Goal: Transaction & Acquisition: Purchase product/service

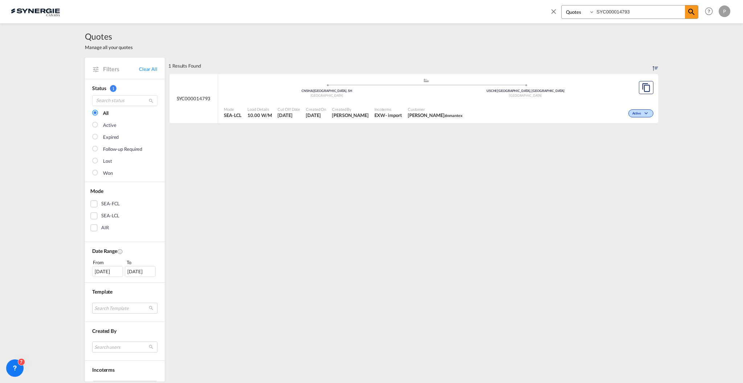
select select "Quotes"
click at [550, 9] on md-icon "icon-close" at bounding box center [554, 11] width 8 height 8
click at [552, 10] on div "Analytics Reports Dashboard Rate Search Enquiries Quotes Bookings" at bounding box center [372, 11] width 722 height 23
click at [631, 13] on md-icon "icon-plus 400-fg" at bounding box center [632, 11] width 9 height 9
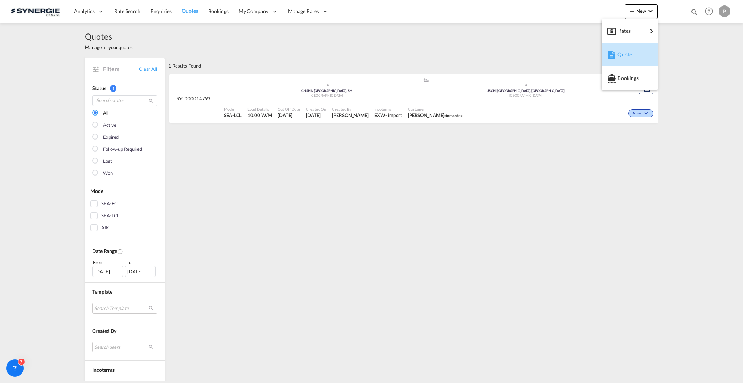
click at [618, 61] on div "Quote" at bounding box center [630, 54] width 45 height 18
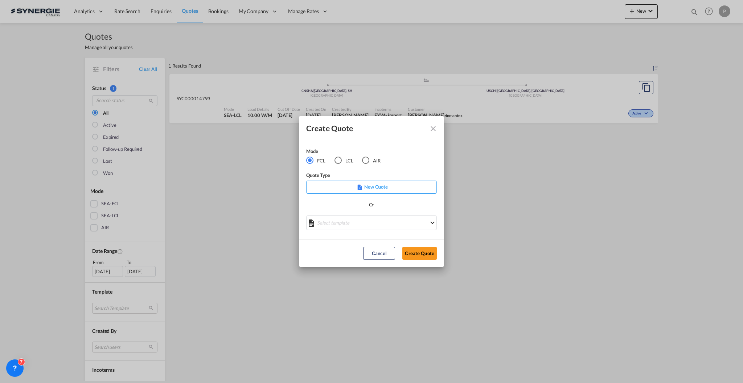
click at [343, 161] on md-radio-button "LCL" at bounding box center [344, 160] width 19 height 8
click at [335, 223] on md-select "Select template New DAP Import LCL Karen Mercier | 09 Jul 2025 BRAZIL LCL EXPOR…" at bounding box center [371, 222] width 131 height 15
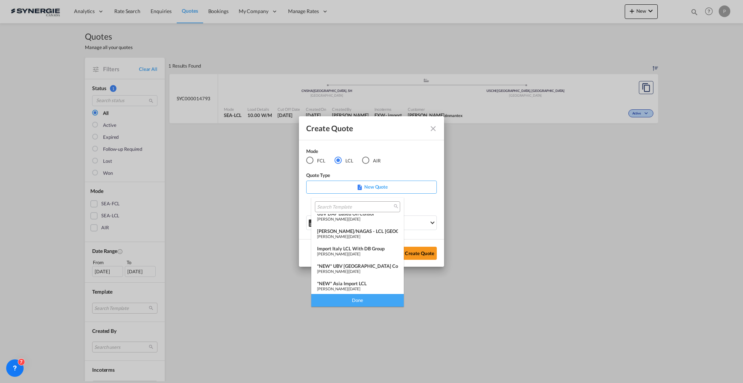
scroll to position [42, 0]
click at [360, 270] on span "06 Dec 2024" at bounding box center [355, 269] width 12 height 5
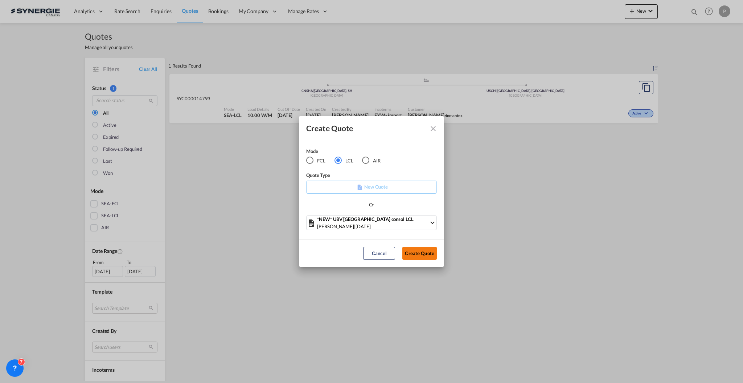
click at [405, 255] on button "Create Quote" at bounding box center [420, 253] width 34 height 13
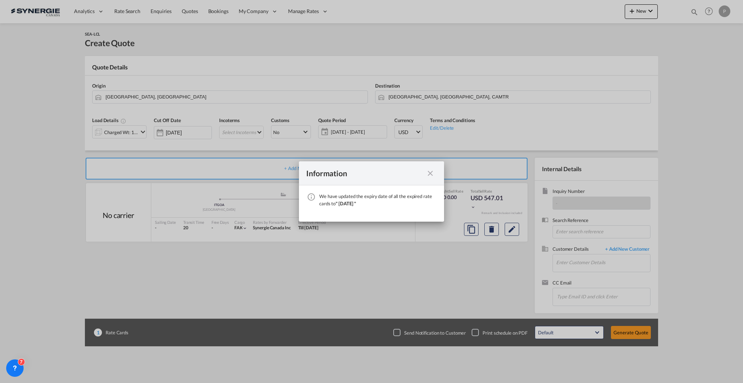
click at [429, 171] on md-icon "icon-close fg-AAA8AD cursor" at bounding box center [430, 173] width 9 height 9
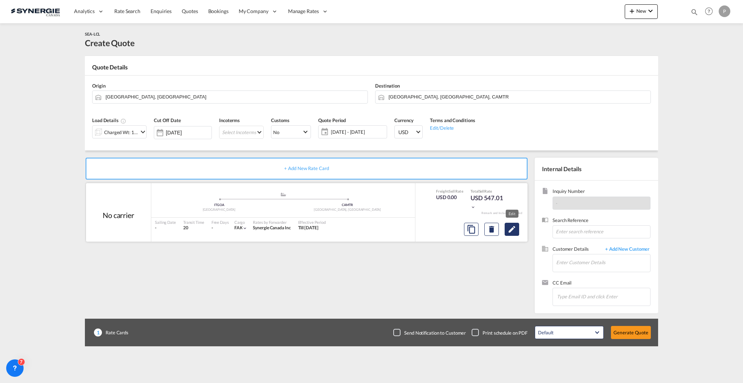
click at [508, 229] on md-icon "Edit" at bounding box center [512, 229] width 9 height 9
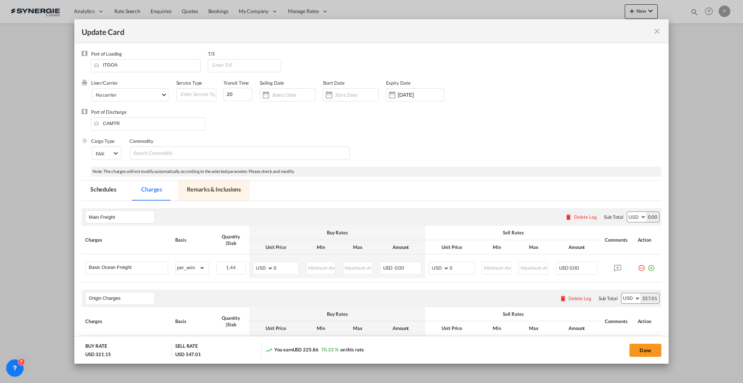
click at [214, 194] on md-tab-item "Remarks & Inclusions" at bounding box center [214, 190] width 72 height 20
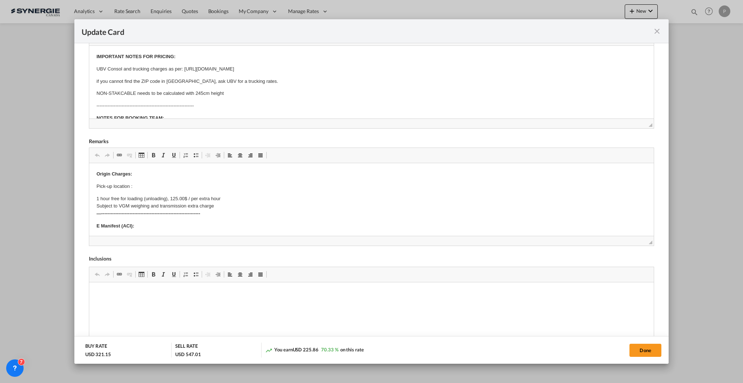
scroll to position [193, 0]
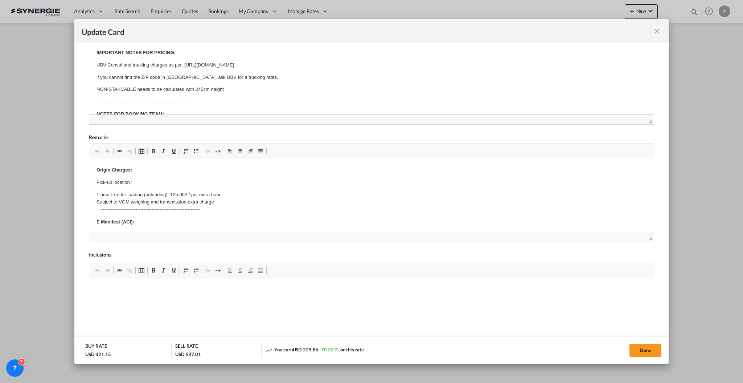
drag, startPoint x: 89, startPoint y: 170, endPoint x: 17, endPoint y: 17, distance: 169.2
click at [89, 170] on iframe "Update Card Port ..." at bounding box center [371, 195] width 565 height 73
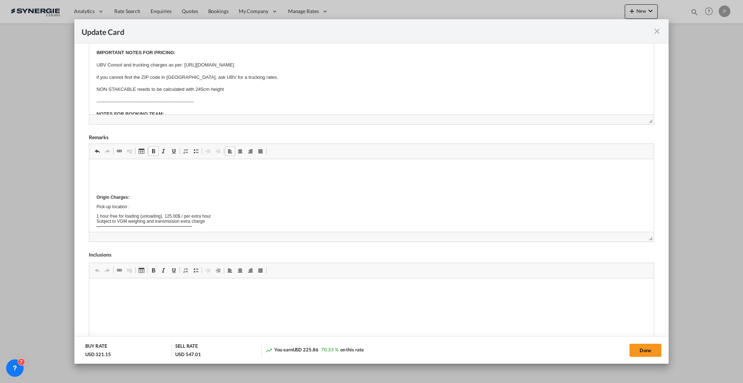
click at [113, 190] on body "Origin Charges: Pick-up location : 1 hour free for loading (unloading), 125.00$…" at bounding box center [371, 327] width 550 height 323
click at [139, 193] on p "7Trendy -" at bounding box center [371, 195] width 550 height 8
click at [156, 193] on p "7Trendy - VPO-3750" at bounding box center [371, 195] width 550 height 8
click at [267, 192] on p "7Trendy - VPO-3750 / 12 ctn / 60x40x40cm each / 1.152 cbm / 252.5 kg" at bounding box center [371, 195] width 550 height 8
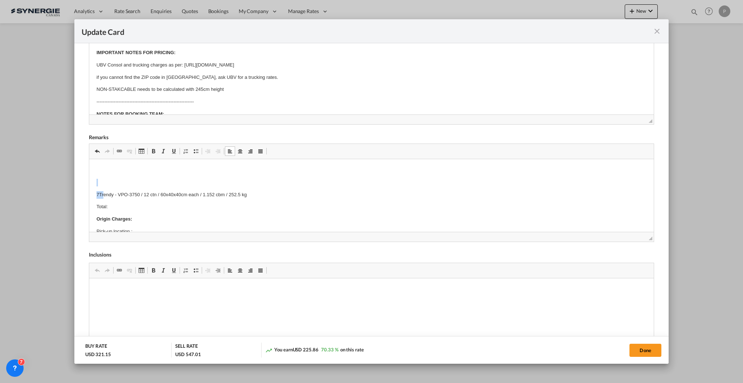
click at [110, 184] on p "Editor, editor5" at bounding box center [371, 183] width 550 height 8
click at [104, 170] on p "Editor, editor5" at bounding box center [371, 170] width 550 height 8
drag, startPoint x: 248, startPoint y: 194, endPoint x: 150, endPoint y: 196, distance: 97.7
click at [150, 196] on p "7Trendy - VPO-3750 / 12 ctn / 60x40x40cm each / 1.152 cbm / 252.5 kg" at bounding box center [371, 195] width 550 height 8
copy p "ctn / 60x40x40cm each / 1.152 cbm / 252.5 kg"
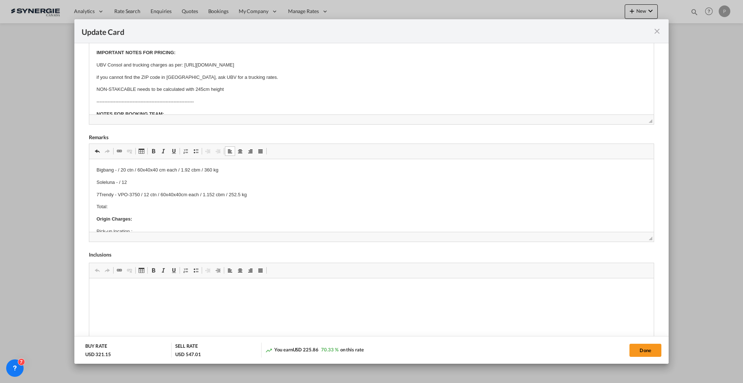
click at [134, 180] on p "Soleluna - / 12" at bounding box center [371, 183] width 550 height 8
drag, startPoint x: 227, startPoint y: 180, endPoint x: 209, endPoint y: 180, distance: 18.2
click at [209, 180] on p "Soleluna - / 12 ctn / 60x40x40cm each / 1.152 cbm / 252.5 kg" at bounding box center [371, 183] width 550 height 8
click at [170, 207] on p "Total:" at bounding box center [371, 207] width 550 height 8
click at [136, 206] on p "Total:" at bounding box center [371, 207] width 550 height 8
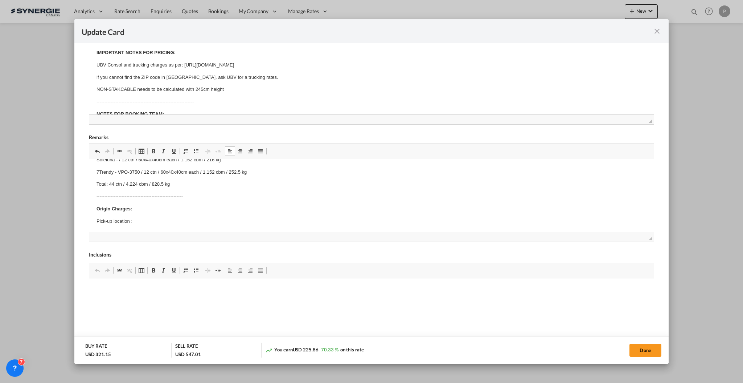
scroll to position [0, 0]
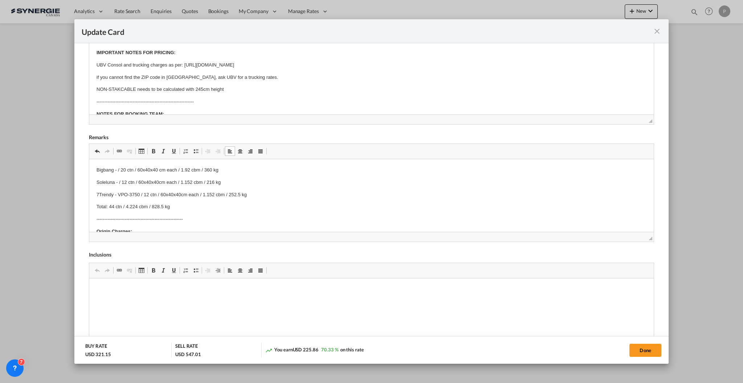
click at [115, 181] on p "Soleluna - / 12 ctn / 60x40x40cm each / 1.152 cbm / 216 kg" at bounding box center [371, 183] width 550 height 8
click at [168, 179] on p "Soleluna VPO-3752 INV.575/25 - / 12 ctn / 60x40x40cm each / 1.152 cbm / 216 kg" at bounding box center [371, 186] width 550 height 15
click at [114, 169] on p "Bigbang - / 20 ctn / 60x40x40 cm each / 1.92 cbm / 360 kg" at bounding box center [371, 170] width 550 height 8
click at [115, 168] on p "Bigbang - / 20 ctn / 60x40x40 cm each / 1.92 cbm / 360 kg" at bounding box center [371, 170] width 550 height 8
click at [175, 170] on p "Bigbang VPO-3751 INV.818/25 / 20 ctn / 60x40x40 cm each / 1.92 cbm / 360 kg" at bounding box center [371, 173] width 550 height 15
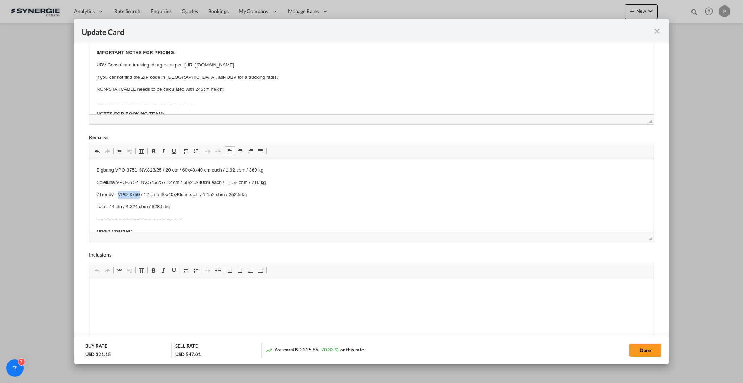
click at [118, 192] on p "7Trendy - VPO-3750 / 12 ctn / 60x40x40cm each / 1.152 cbm / 252.5 kg" at bounding box center [371, 195] width 550 height 8
click at [188, 215] on p "-------------------------------------------------------" at bounding box center [371, 219] width 550 height 8
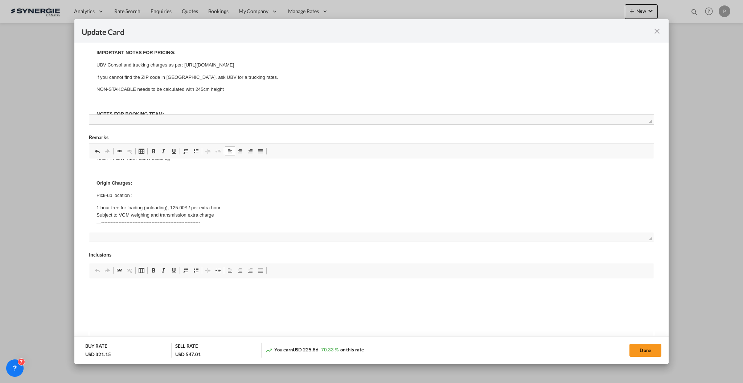
click at [158, 196] on p "Pick-up location :" at bounding box center [371, 196] width 550 height 8
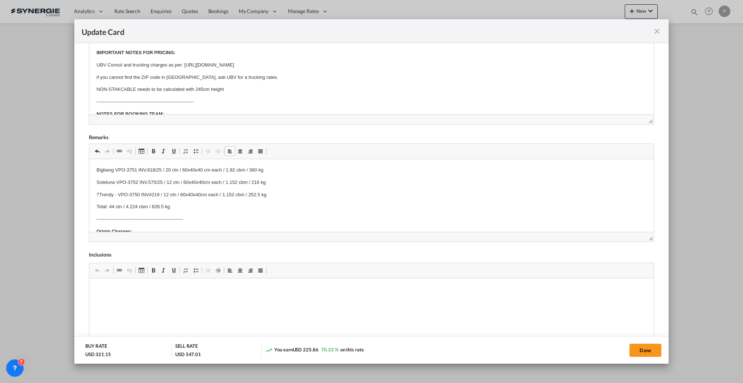
click at [148, 205] on p "Total: 44 ctn / 4.224 cbm / 828.5 kg" at bounding box center [371, 207] width 550 height 8
click at [141, 181] on p "Soleluna VPO-3752 INV.575/25 / 12 ctn / 60x40x40cm each / 1.152 cbm / 216 kg" at bounding box center [371, 183] width 550 height 8
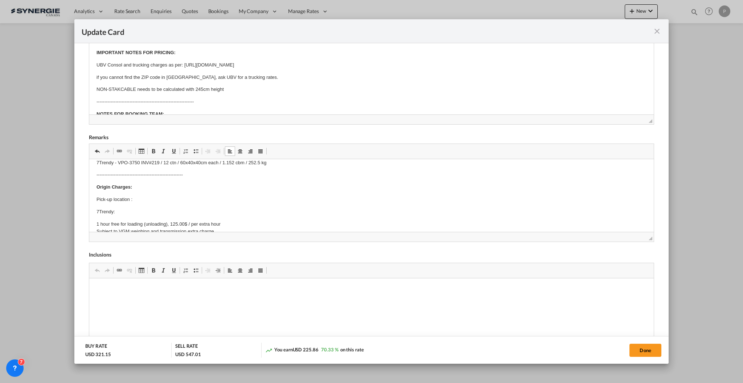
scroll to position [48, 0]
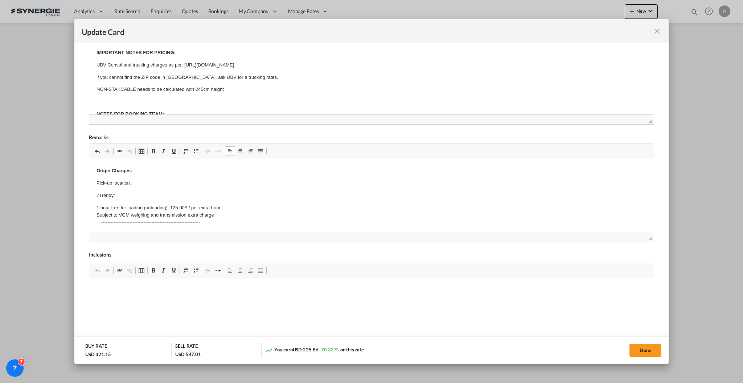
click at [156, 179] on p "Pick-up location :" at bounding box center [371, 183] width 550 height 8
click at [112, 195] on p "7Trendy:" at bounding box center [371, 196] width 550 height 8
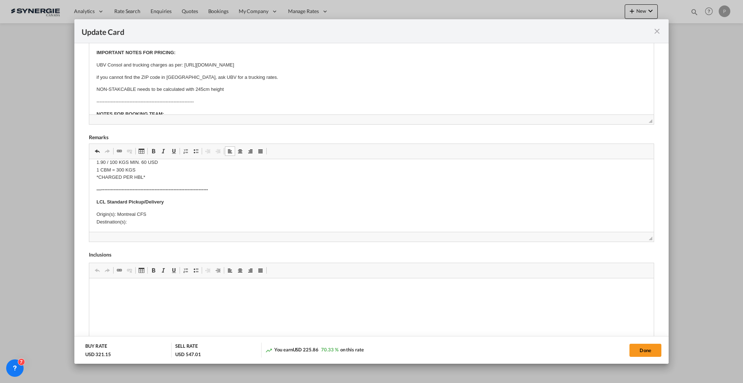
scroll to position [193, 0]
click at [154, 204] on p "Origin(s): Montreal CFS Destination(s):" at bounding box center [371, 204] width 550 height 15
click at [154, 209] on p "Origin(s): Montreal CFS Destination(s):" at bounding box center [371, 204] width 550 height 15
click at [155, 207] on p "Origin(s): Montreal CFS Destination(s):" at bounding box center [371, 204] width 550 height 15
click at [134, 207] on p "Origin(s): Montreal CFS Destination(s): Platts" at bounding box center [371, 204] width 550 height 15
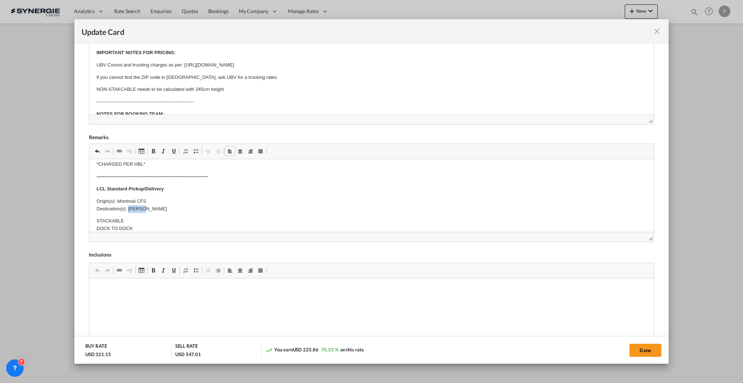
click at [134, 207] on p "Origin(s): Montreal CFS Destination(s): Platts" at bounding box center [371, 204] width 550 height 15
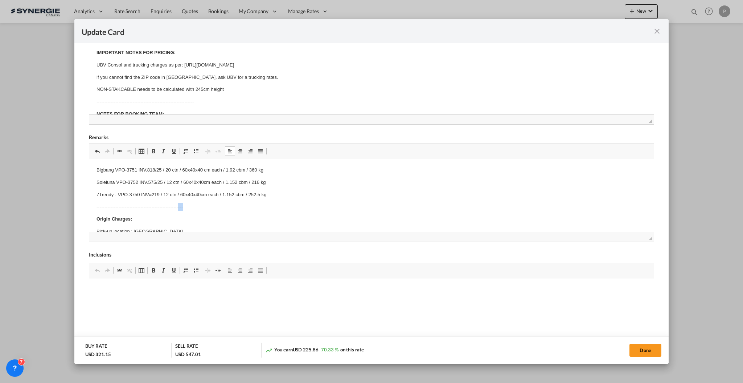
click at [178, 209] on p "-------------------------------------------------------" at bounding box center [371, 207] width 550 height 8
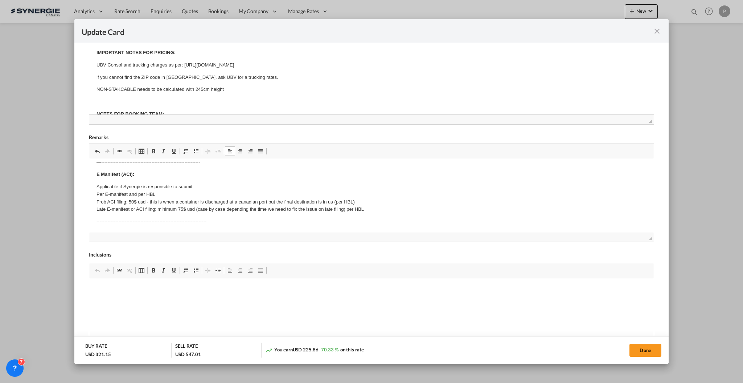
scroll to position [193, 0]
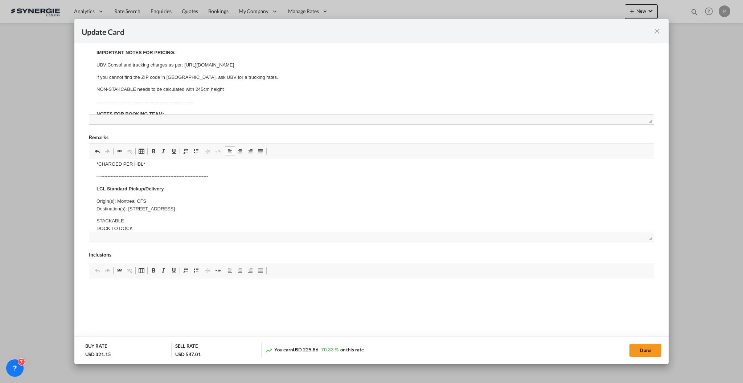
drag, startPoint x: 224, startPoint y: 208, endPoint x: 128, endPoint y: 205, distance: 95.9
click at [128, 205] on p "Origin(s): Montreal CFS Destination(s): 12 Nepco Way, Plattsburgh, NY 12903, USA" at bounding box center [371, 204] width 550 height 15
copy p "12 Nepco Way, Plattsburgh, NY 12903, USA"
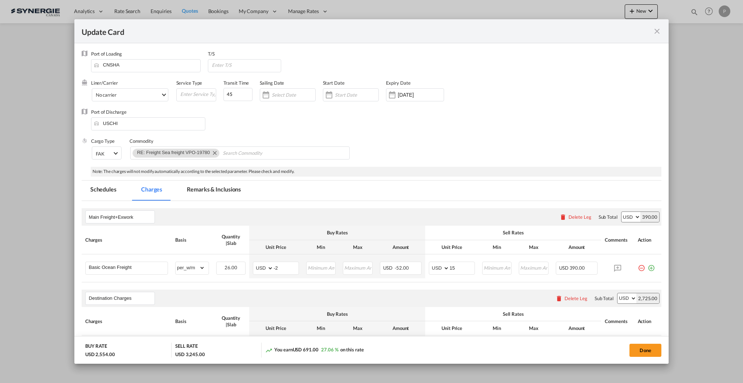
drag, startPoint x: 656, startPoint y: 30, endPoint x: 651, endPoint y: 36, distance: 7.2
click at [656, 30] on md-icon "icon-close fg-AAA8AD m-0 pointer" at bounding box center [657, 31] width 9 height 9
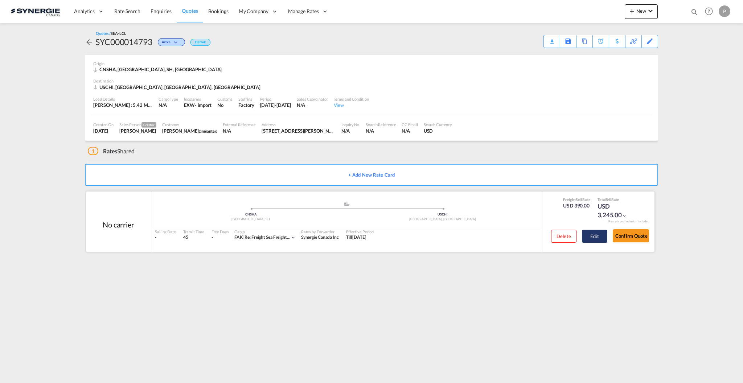
click at [593, 239] on button "Edit" at bounding box center [594, 235] width 25 height 13
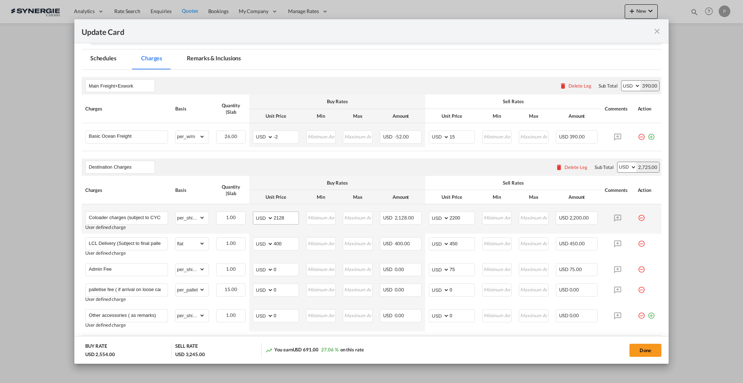
scroll to position [145, 0]
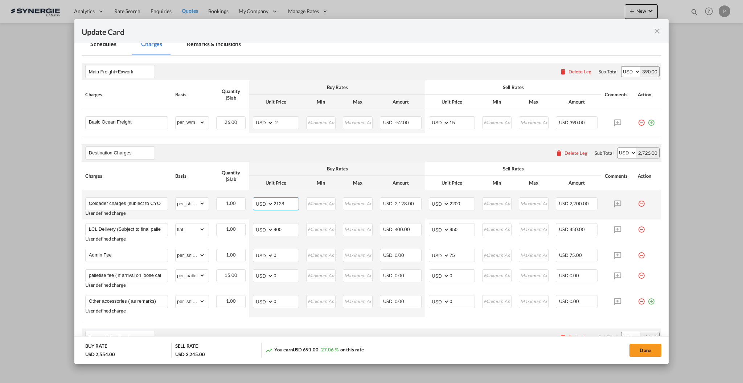
click at [278, 206] on input "2128" at bounding box center [286, 202] width 25 height 11
click at [660, 353] on button "Done" at bounding box center [646, 349] width 32 height 13
type input "15 Oct 2025"
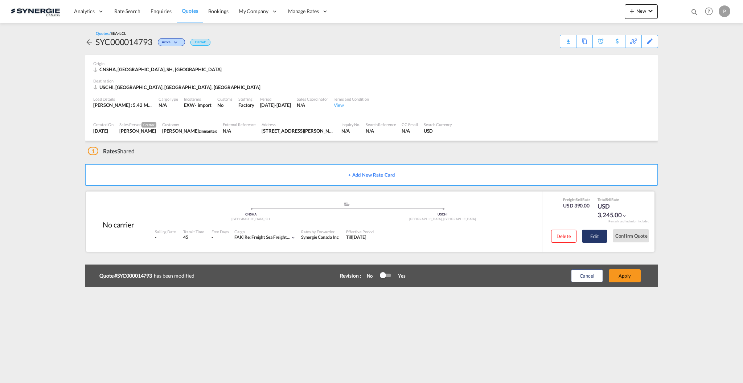
click at [587, 235] on button "Edit" at bounding box center [594, 235] width 25 height 13
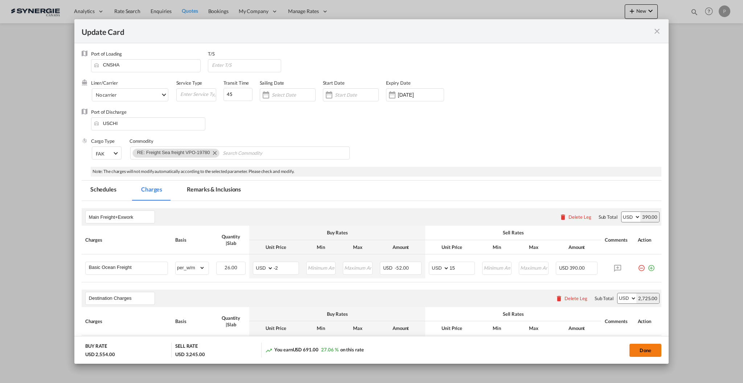
click at [647, 347] on button "Done" at bounding box center [646, 349] width 32 height 13
type input "15 Oct 2025"
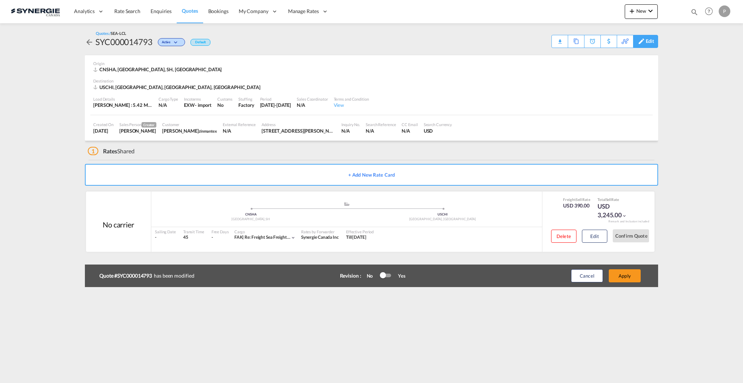
click at [652, 41] on div "Edit" at bounding box center [650, 41] width 8 height 12
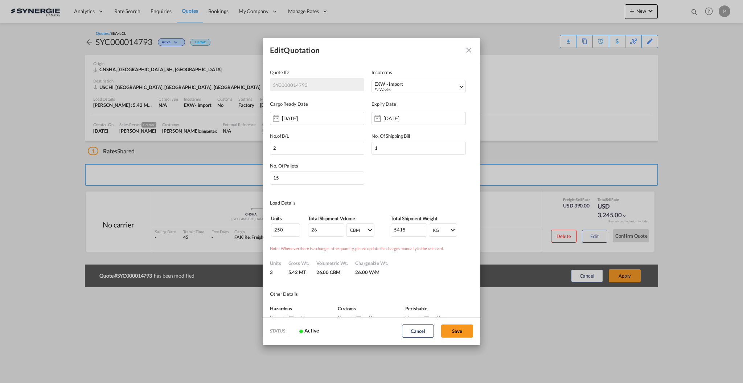
scroll to position [0, 0]
click at [286, 177] on input "15" at bounding box center [317, 177] width 94 height 13
click at [286, 176] on input "15" at bounding box center [317, 177] width 94 height 13
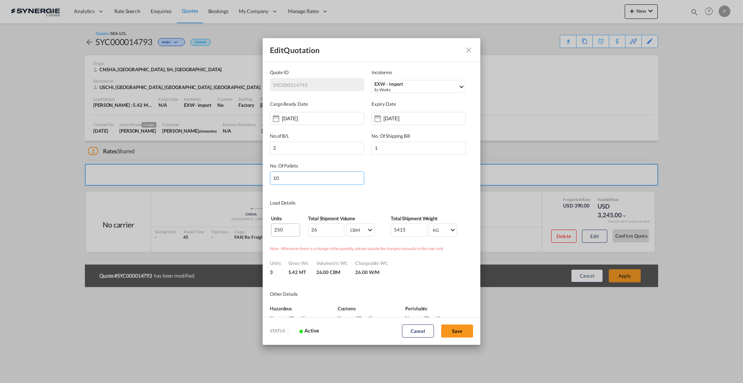
type input "10"
click at [286, 227] on input "250" at bounding box center [285, 229] width 29 height 13
type input "96"
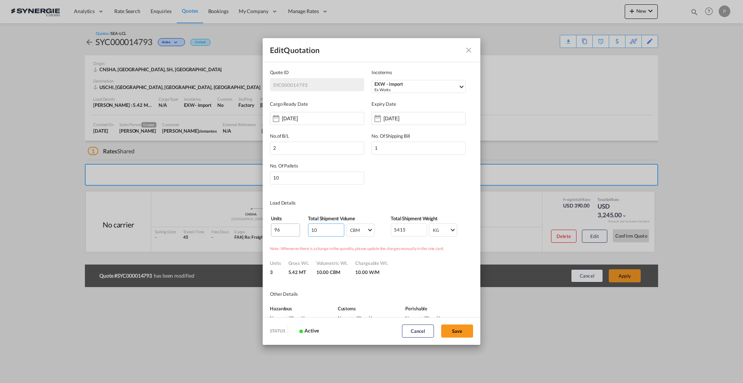
type input "10"
click at [391, 223] on input "5415" at bounding box center [409, 229] width 36 height 13
click at [393, 225] on input "5415" at bounding box center [409, 229] width 36 height 13
type input "2305"
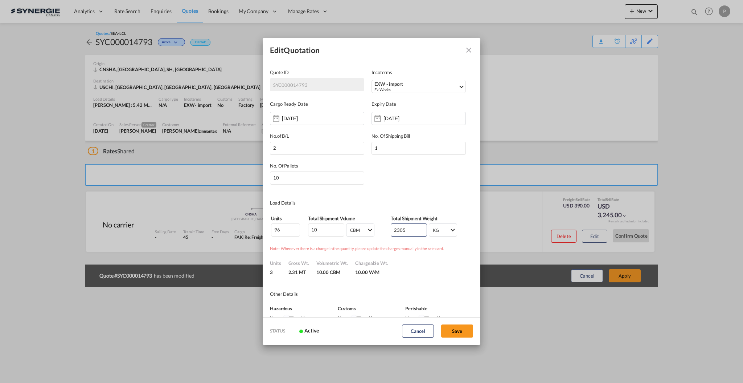
click at [405, 192] on md-dialog-content "Quote ID SYC000014793 Incoterms EXW - import Ex Works FOB - export Free on Boar…" at bounding box center [372, 188] width 218 height 255
click at [452, 335] on button "Save" at bounding box center [457, 330] width 32 height 13
type input "15 Sep 2025"
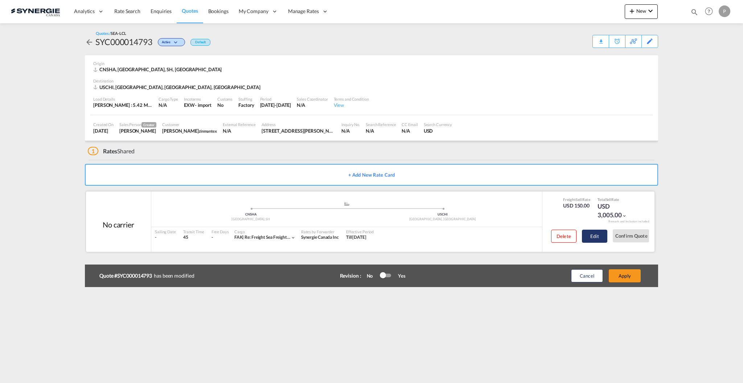
click at [592, 243] on button "Edit" at bounding box center [594, 235] width 25 height 13
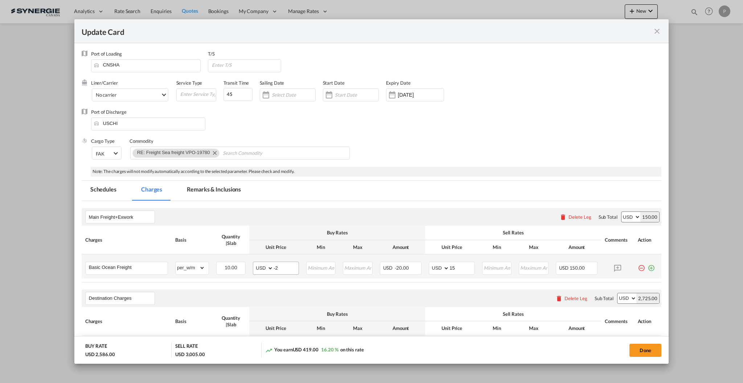
scroll to position [97, 0]
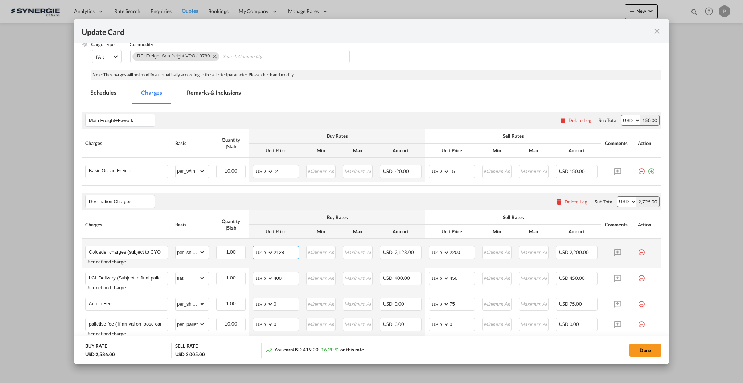
click at [282, 250] on input "2128" at bounding box center [286, 251] width 25 height 11
type input "830"
type input "880"
click at [281, 281] on input "400" at bounding box center [286, 277] width 25 height 11
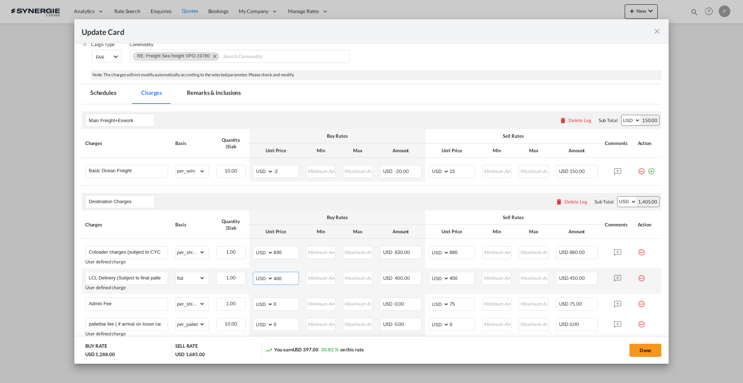
click at [281, 281] on input "400" at bounding box center [286, 277] width 25 height 11
type input "200"
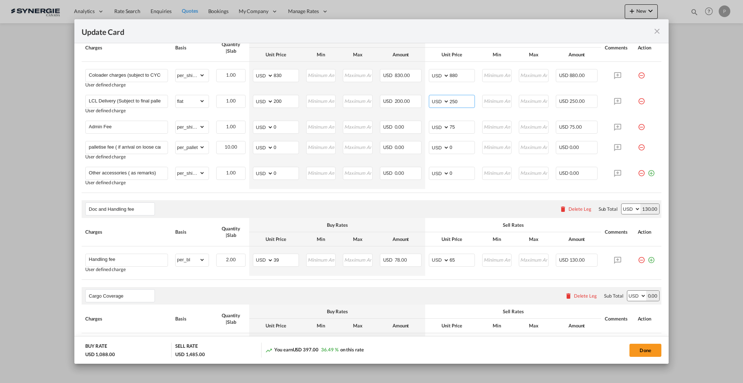
scroll to position [290, 0]
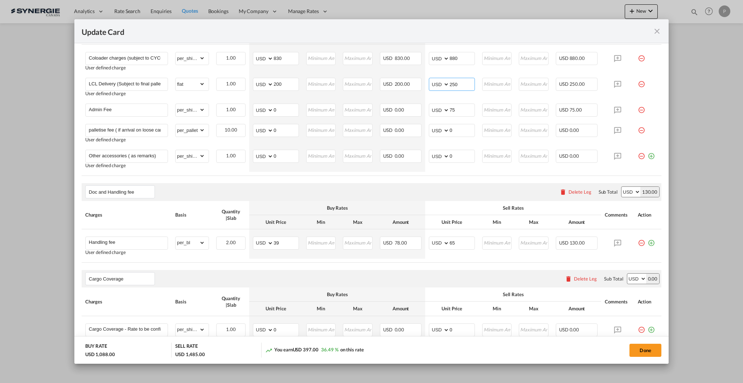
type input "250"
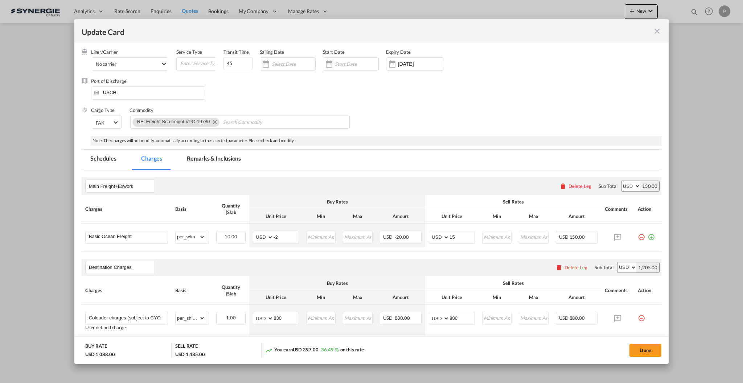
scroll to position [0, 0]
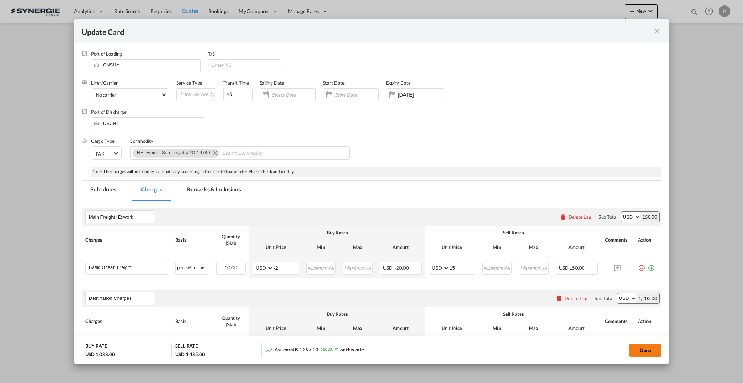
click at [651, 349] on button "Done" at bounding box center [646, 349] width 32 height 13
type input "15 Oct 2025"
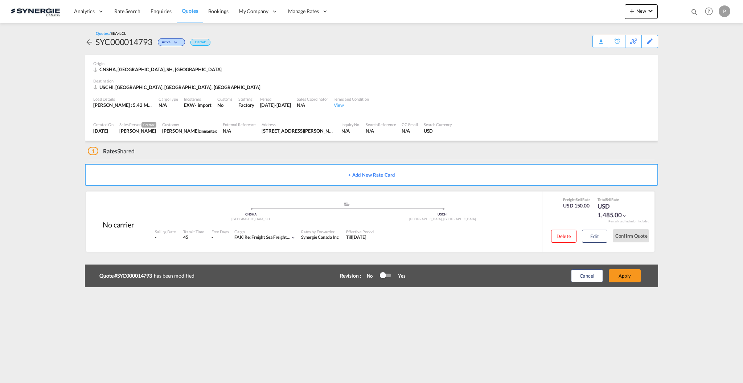
click at [133, 45] on div "SYC000014793" at bounding box center [123, 42] width 57 height 12
copy div "SYC000014793"
click at [598, 237] on button "Edit" at bounding box center [594, 235] width 25 height 13
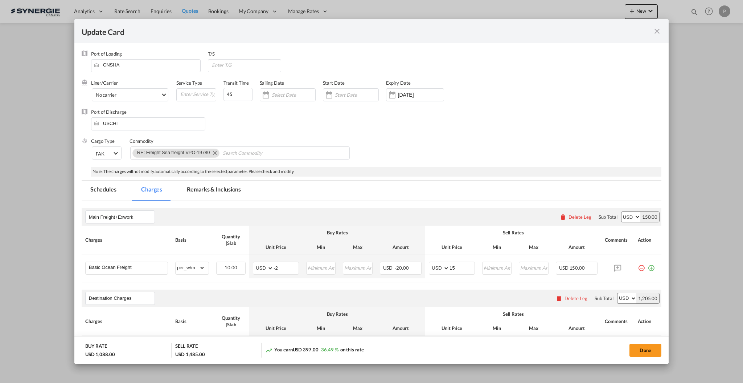
click at [218, 187] on md-tab-item "Remarks & Inclusions" at bounding box center [214, 190] width 72 height 20
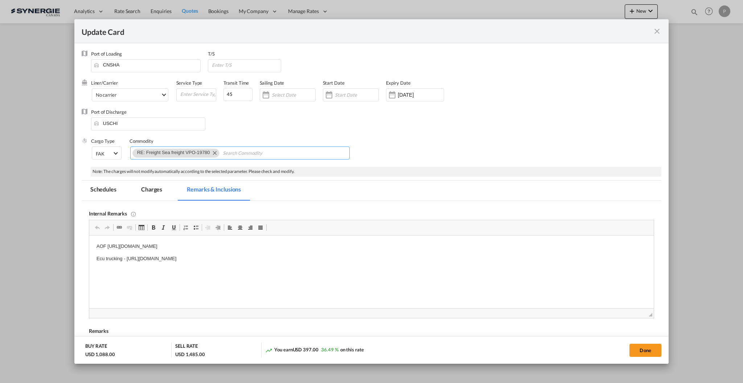
click at [214, 154] on md-icon "Remove RE: Freight Sea freight VPO-19780" at bounding box center [214, 152] width 9 height 9
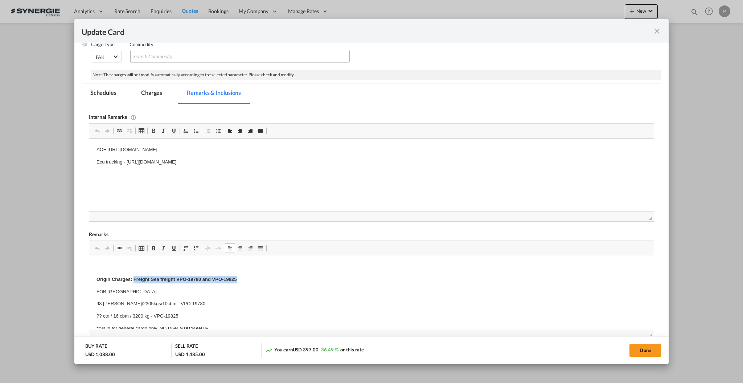
drag, startPoint x: 249, startPoint y: 281, endPoint x: 134, endPoint y: 277, distance: 114.8
click at [134, 277] on p "Origin Charges: Freight Sea freight VPO-19780 and VPO-19825" at bounding box center [371, 280] width 550 height 8
click at [131, 316] on p "?? ctn / 16 cbm / 3200 kg - VPO-19825" at bounding box center [371, 316] width 550 height 8
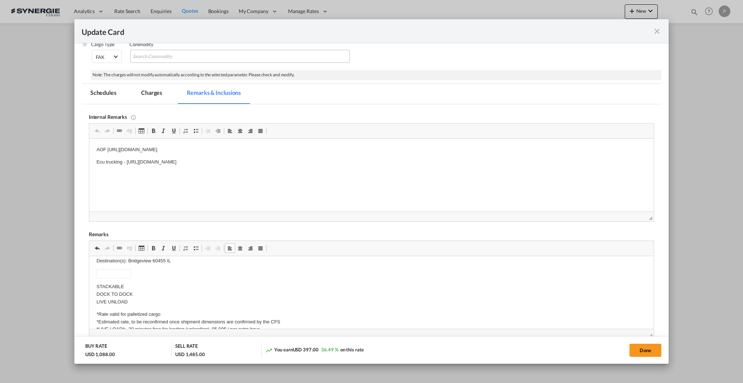
scroll to position [97, 0]
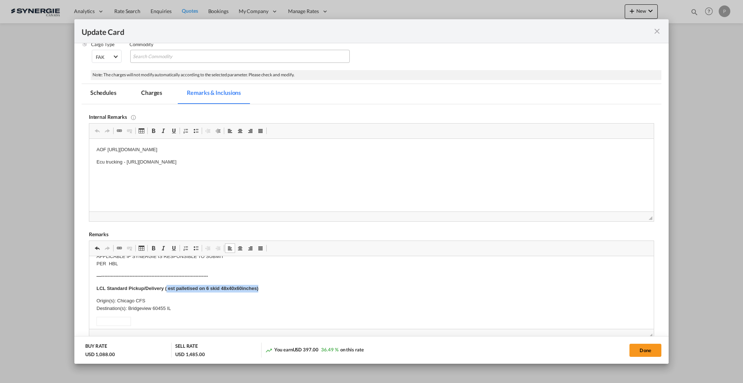
drag, startPoint x: 272, startPoint y: 288, endPoint x: 166, endPoint y: 288, distance: 106.7
click at [166, 286] on p "LCL Standard Pickup/Delivery ( est palletised on 6 skid 48x40x60inches)" at bounding box center [371, 289] width 550 height 8
click at [118, 320] on td "Editor, editor17" at bounding box center [114, 321] width 34 height 9
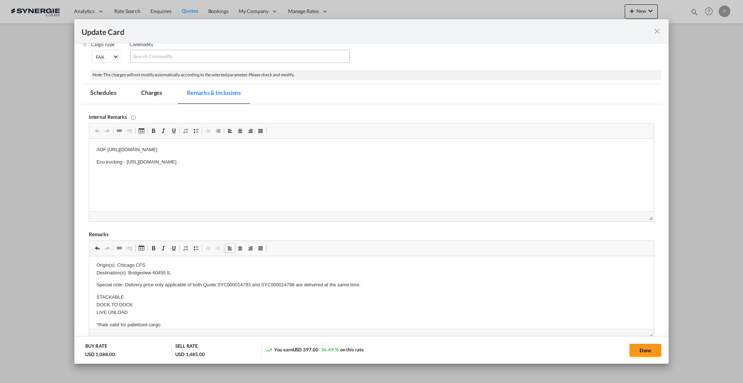
scroll to position [145, 0]
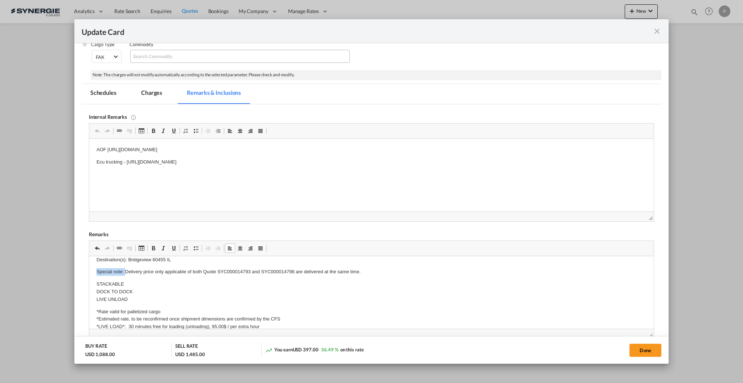
drag, startPoint x: 125, startPoint y: 272, endPoint x: 177, endPoint y: 528, distance: 261.2
click at [89, 272] on html "Origin Charges: FOB Shanghai 98 bales/2305kgs/10cbm - VPO-19780 **Valid for gen…" at bounding box center [371, 342] width 565 height 463
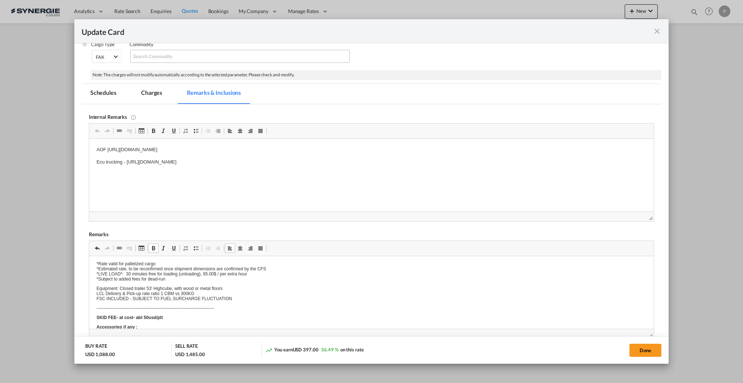
scroll to position [0, 0]
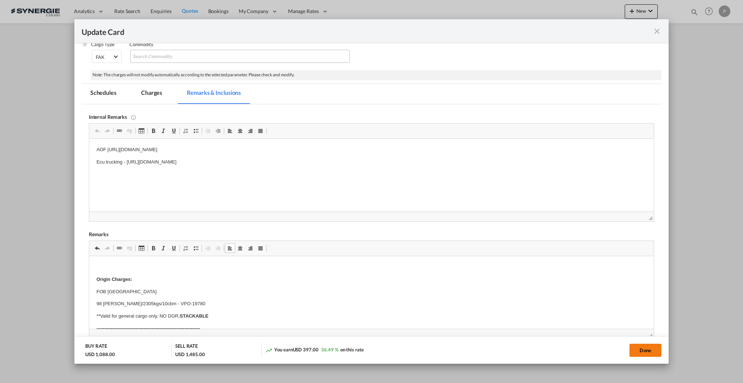
click at [643, 352] on button "Done" at bounding box center [646, 349] width 32 height 13
type input "15 Oct 2025"
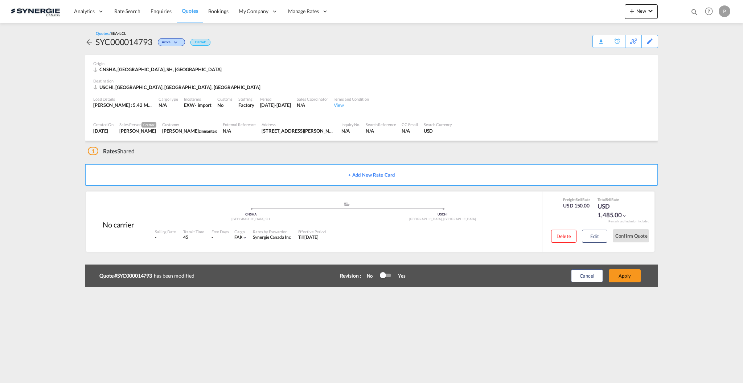
scroll to position [7, 0]
click at [625, 279] on button "Apply" at bounding box center [625, 275] width 32 height 13
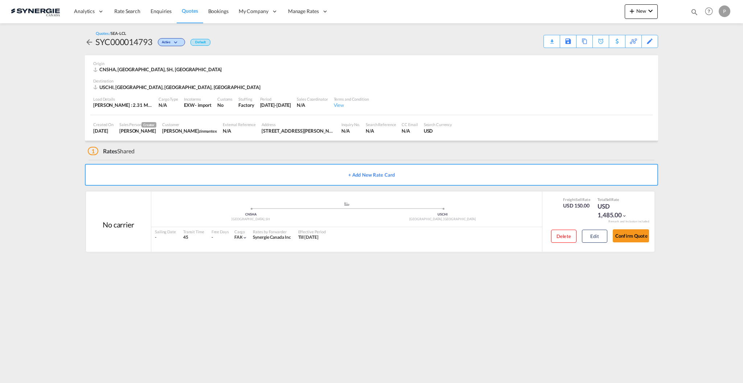
click at [134, 46] on div "SYC000014793" at bounding box center [123, 42] width 57 height 12
click at [134, 45] on div "SYC000014793" at bounding box center [123, 42] width 57 height 12
copy div "SYC000014793"
click at [597, 240] on button "Edit" at bounding box center [594, 235] width 25 height 13
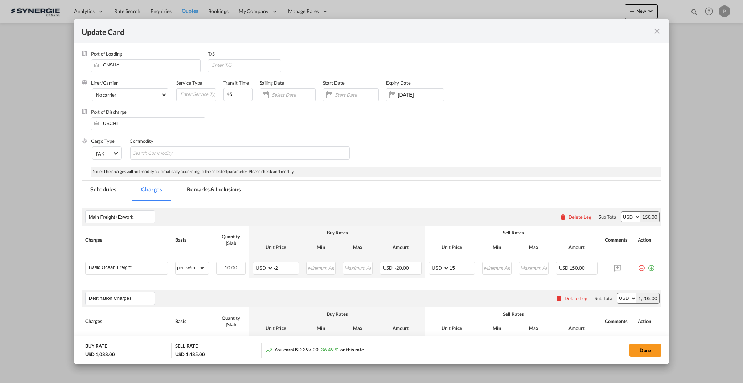
drag, startPoint x: 211, startPoint y: 184, endPoint x: 209, endPoint y: 221, distance: 37.8
click at [211, 183] on md-tab-item "Remarks & Inclusions" at bounding box center [214, 190] width 72 height 20
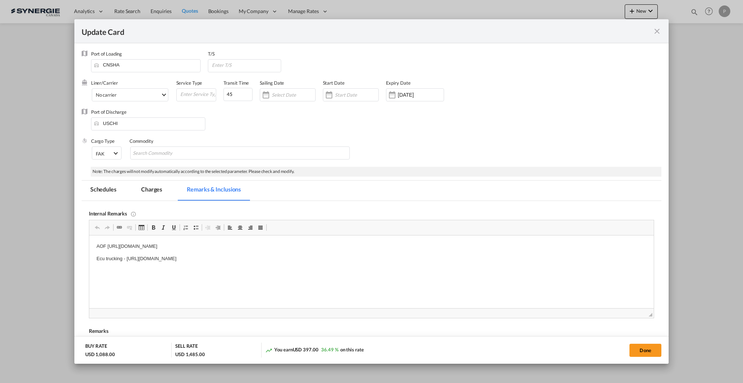
scroll to position [0, 0]
click at [367, 266] on body "AOF https://app.frontapp.com/open/msg_1hhk7fm7?key=HXcf9aau6rHaChaAQxiL33MsaDQ7…" at bounding box center [371, 259] width 550 height 32
click at [241, 266] on body "AOF https://app.frontapp.com/open/msg_1hhk7fm7?key=HXcf9aau6rHaChaAQxiL33MsaDQ7…" at bounding box center [371, 259] width 550 height 32
click at [642, 345] on button "Done" at bounding box center [646, 349] width 32 height 13
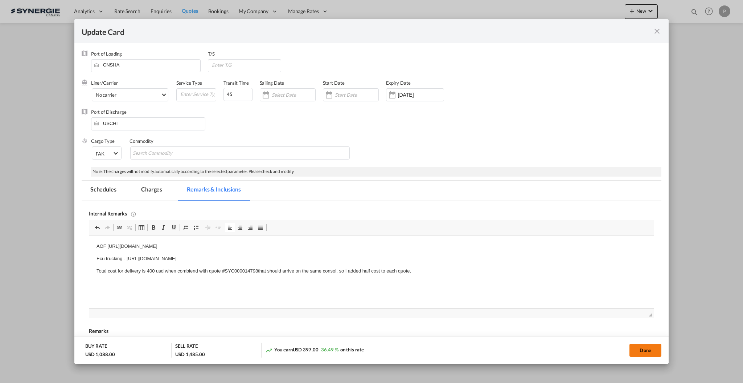
type input "15 Oct 2025"
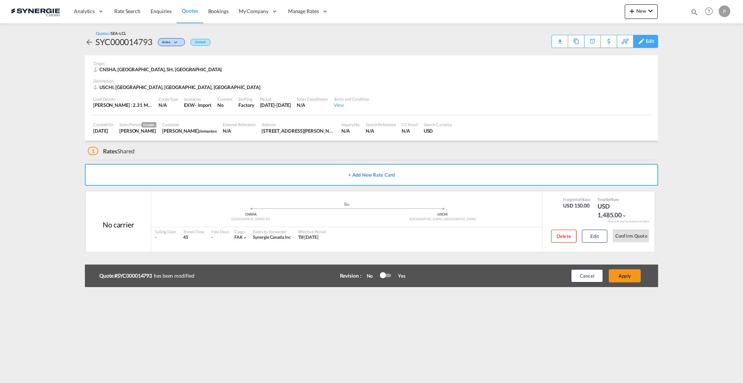
click at [651, 42] on div "Edit" at bounding box center [650, 41] width 8 height 12
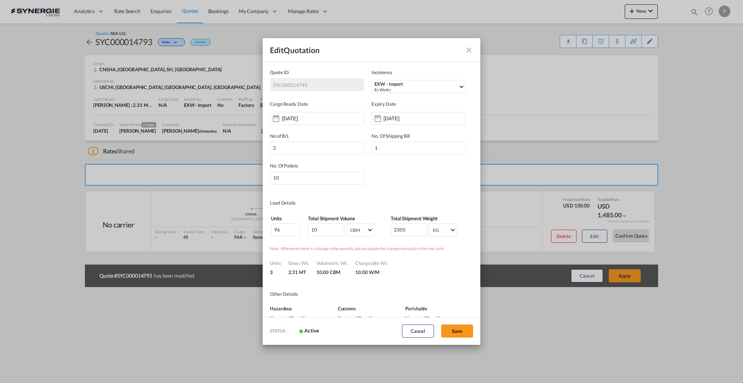
click at [398, 122] on div "16 Oct 2025" at bounding box center [419, 118] width 94 height 13
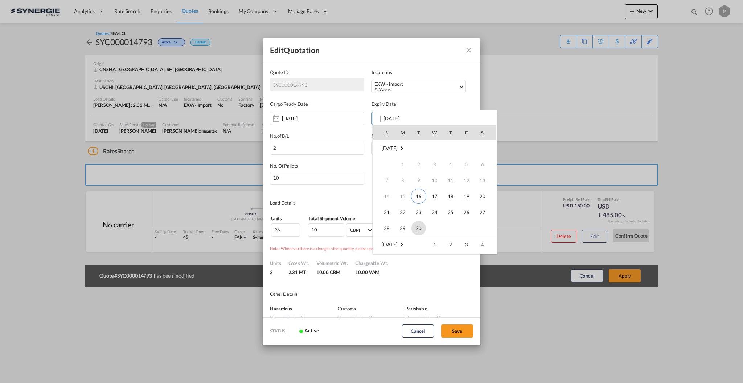
click at [419, 226] on span "30" at bounding box center [419, 228] width 15 height 15
type input "30 Sep 2025"
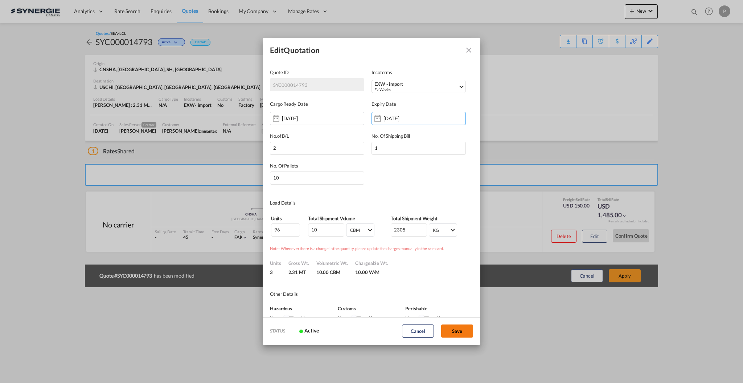
click at [462, 331] on button "Save" at bounding box center [457, 330] width 32 height 13
type input "15 Sep 2025"
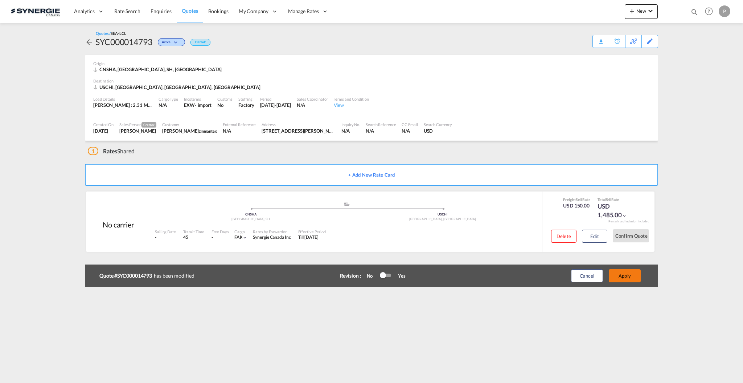
click at [631, 274] on button "Apply" at bounding box center [625, 275] width 32 height 13
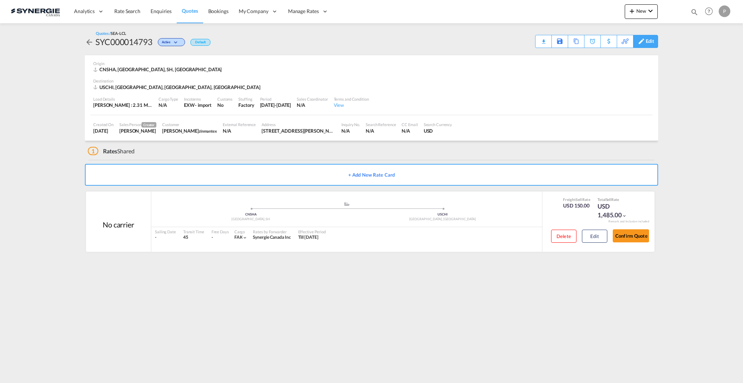
click at [652, 44] on div "Edit" at bounding box center [650, 41] width 8 height 12
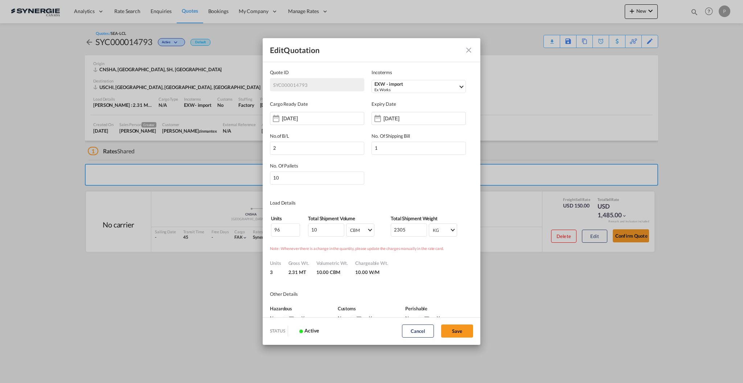
click at [394, 95] on div "Cargo Ready Date 16 Sep 2025 Expiry Date 16 Oct 2025" at bounding box center [371, 109] width 203 height 32
click at [395, 91] on div "Ex Works" at bounding box center [417, 89] width 84 height 5
click at [402, 103] on input "search" at bounding box center [412, 101] width 81 height 7
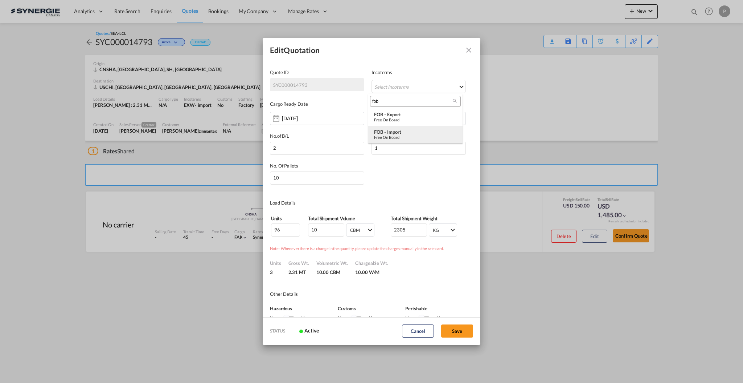
type input "fob"
click at [402, 138] on div "Free on Board" at bounding box center [415, 137] width 83 height 5
click at [456, 331] on button "Save" at bounding box center [457, 330] width 32 height 13
type input "15 Sep 2025"
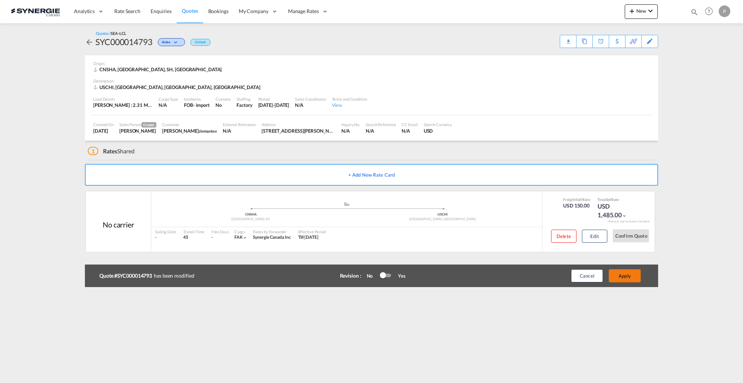
click at [630, 280] on button "Apply" at bounding box center [625, 275] width 32 height 13
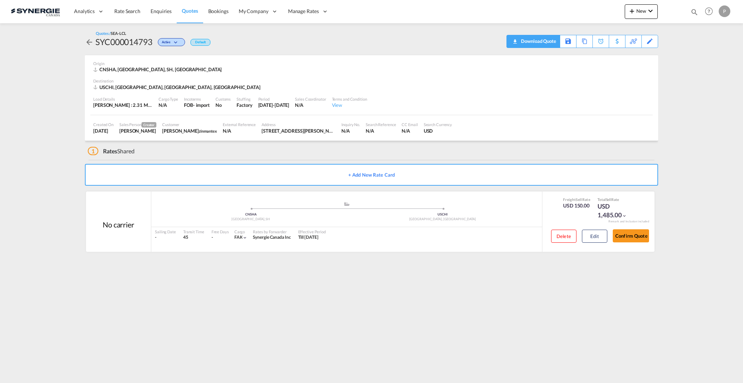
click at [545, 40] on div "Download Quote" at bounding box center [538, 41] width 37 height 12
click at [117, 46] on div "SYC000014793" at bounding box center [123, 42] width 57 height 12
click at [122, 40] on div "SYC000014793" at bounding box center [123, 42] width 57 height 12
copy div "SYC000014793"
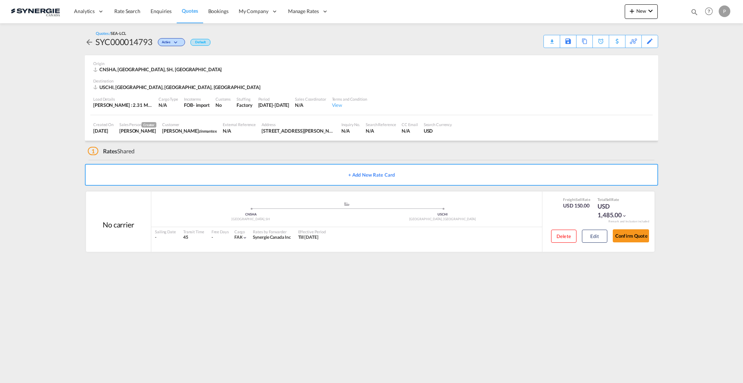
click at [543, 44] on div "Quotes / SEA-LCL SYC000014793 Active Default Download Quote Save As Template Co…" at bounding box center [372, 38] width 574 height 17
click at [545, 44] on div "Download Quote" at bounding box center [538, 41] width 37 height 12
click at [580, 40] on div "Copy Quote" at bounding box center [577, 41] width 25 height 12
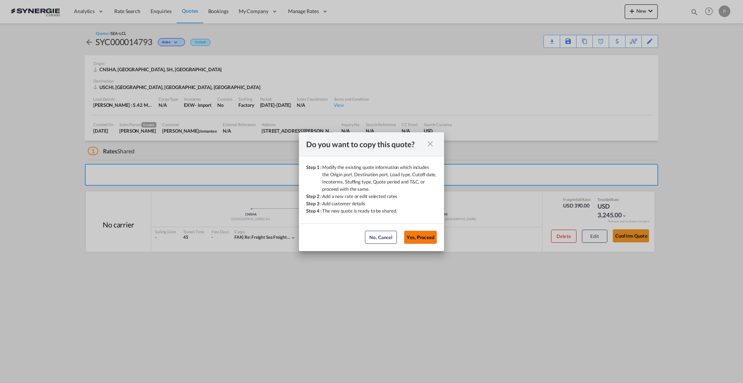
click at [417, 237] on button "Yes, Proceed" at bounding box center [420, 237] width 33 height 13
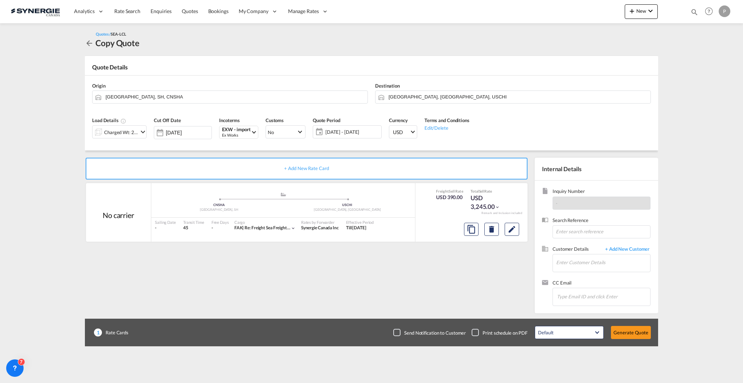
click at [117, 134] on div "Charged Wt: 26.00 W/M" at bounding box center [121, 132] width 34 height 10
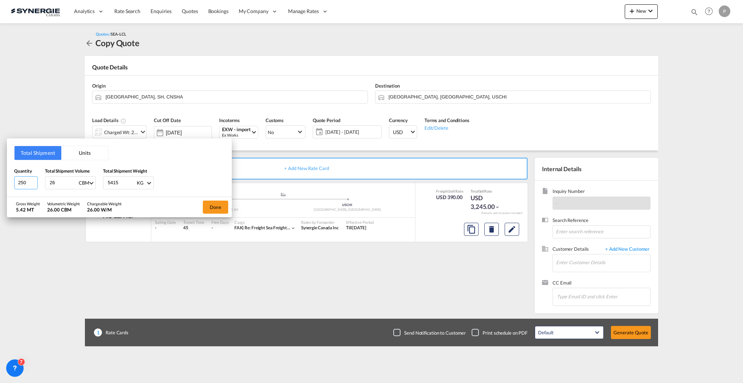
click at [20, 183] on input "250" at bounding box center [26, 182] width 24 height 13
type input "100"
click at [50, 181] on input "26" at bounding box center [63, 182] width 29 height 12
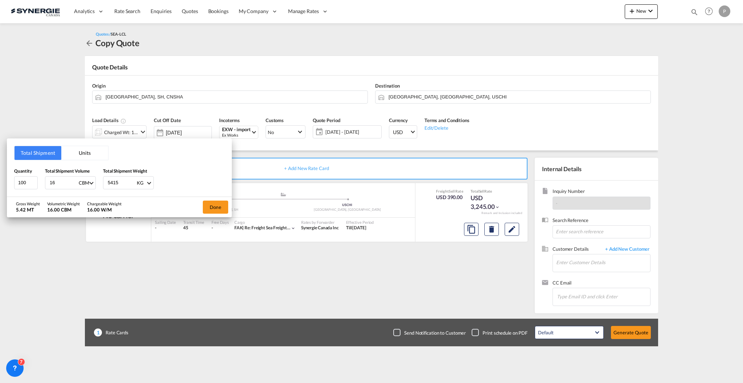
type input "16"
click at [122, 180] on input "5415" at bounding box center [121, 182] width 29 height 12
click at [118, 182] on input "5415" at bounding box center [121, 182] width 29 height 12
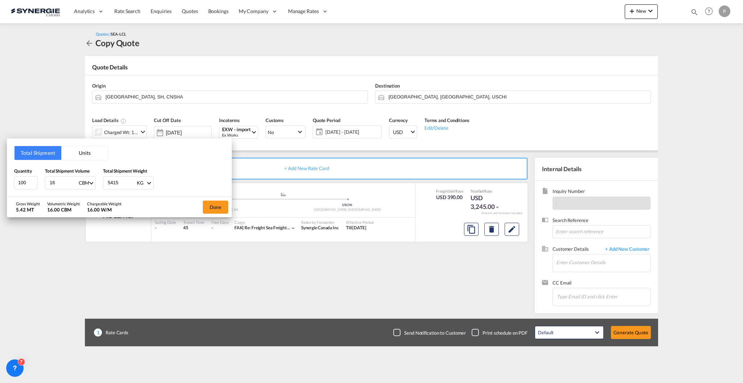
click at [113, 182] on input "5415" at bounding box center [121, 182] width 29 height 12
click at [113, 184] on input "5415" at bounding box center [121, 182] width 29 height 12
type input "3200"
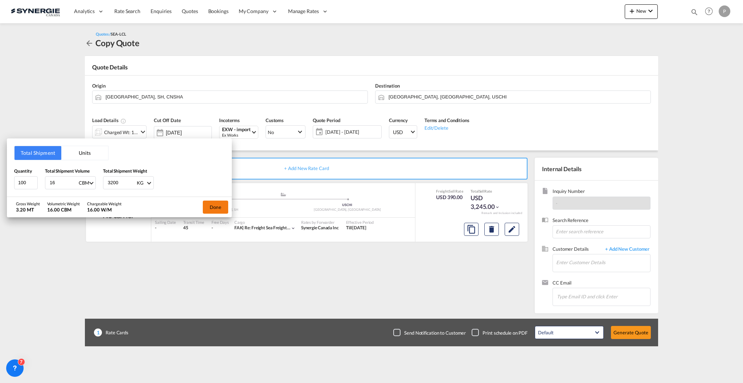
click at [218, 206] on button "Done" at bounding box center [215, 206] width 25 height 13
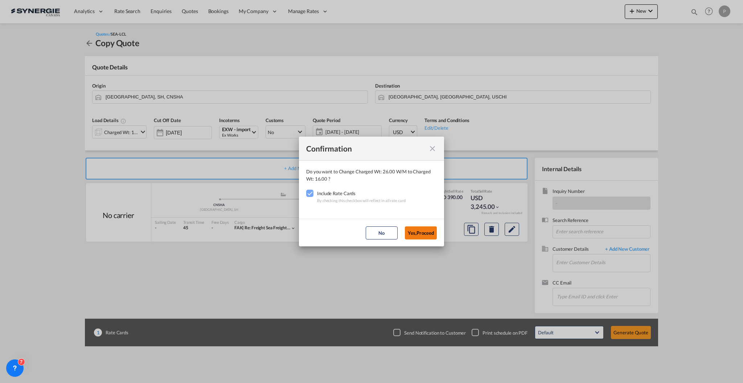
click at [430, 233] on button "Yes,Proceed" at bounding box center [421, 232] width 32 height 13
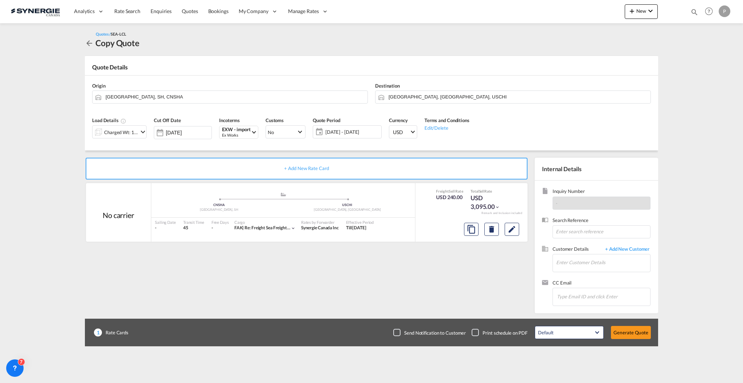
click at [329, 131] on span "16 Sep - 16 Oct 2025" at bounding box center [353, 132] width 54 height 7
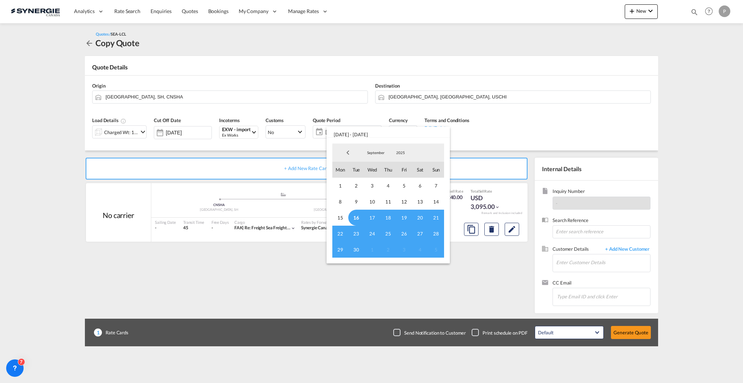
click at [358, 216] on span "16" at bounding box center [357, 217] width 16 height 16
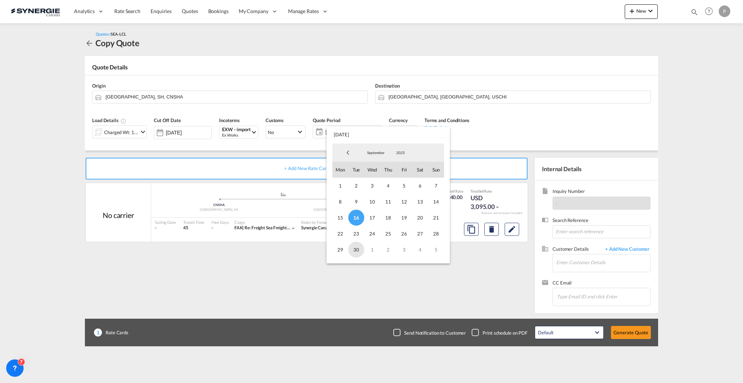
click at [355, 248] on span "30" at bounding box center [357, 249] width 16 height 16
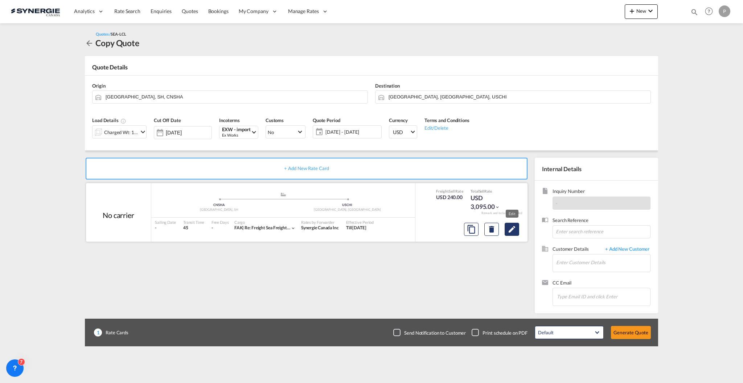
click at [512, 230] on md-icon "Edit" at bounding box center [512, 229] width 9 height 9
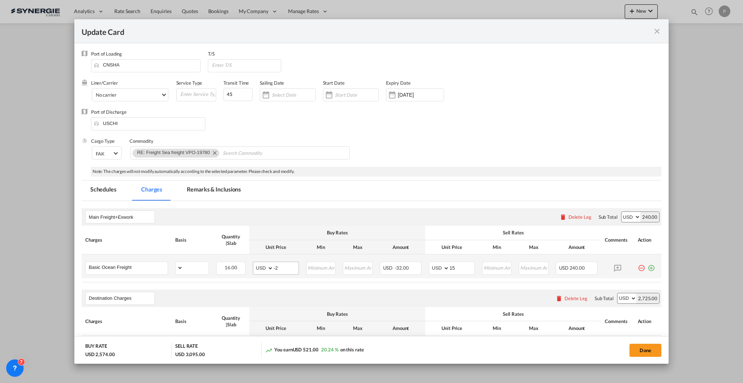
select select "per_w/m"
select select "per_shipment"
select select "flat"
select select "per_shipment"
select select "per_pallet"
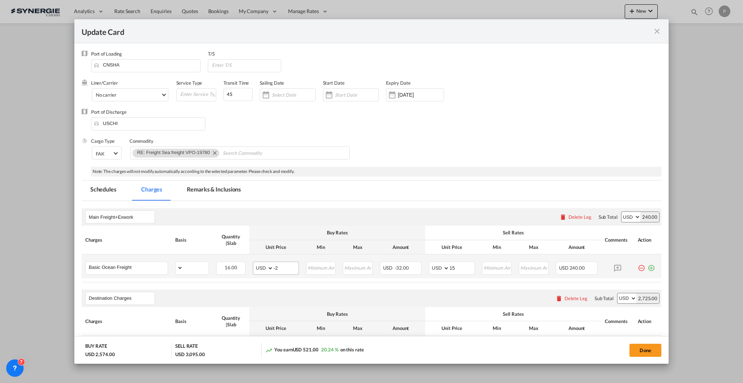
select select "per_shipment"
select select "per_bl"
select select "per_shipment"
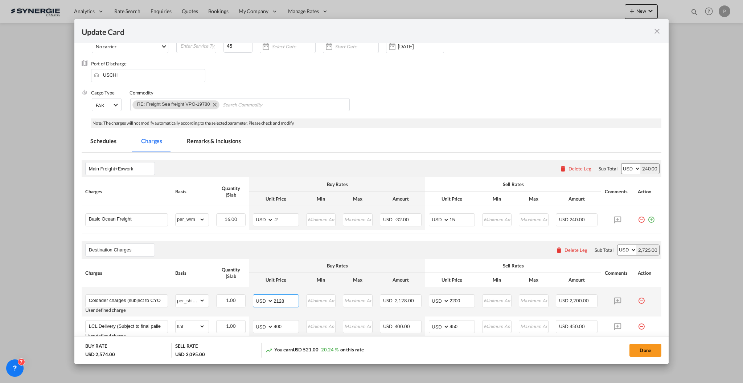
click at [291, 299] on input "2128" at bounding box center [286, 299] width 25 height 11
type input "1298"
click at [444, 298] on select "AED AFN ALL AMD ANG AOA ARS AUD AWG AZN BAM BBD BDT BGN BHD BIF BMD BND BOB BRL…" at bounding box center [440, 301] width 19 height 10
click at [453, 303] on input "2200" at bounding box center [462, 299] width 25 height 11
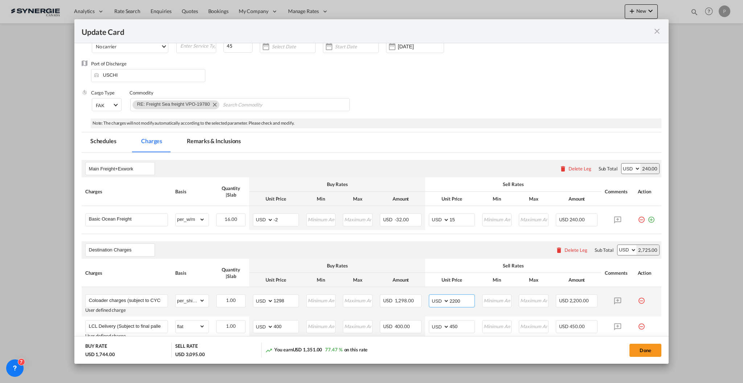
click at [453, 303] on input "2200" at bounding box center [462, 299] width 25 height 11
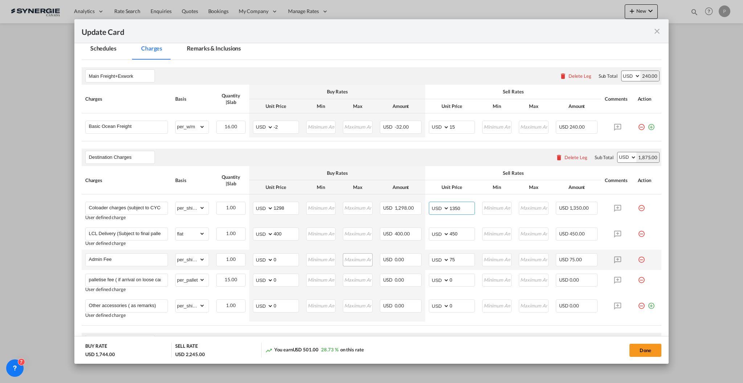
scroll to position [145, 0]
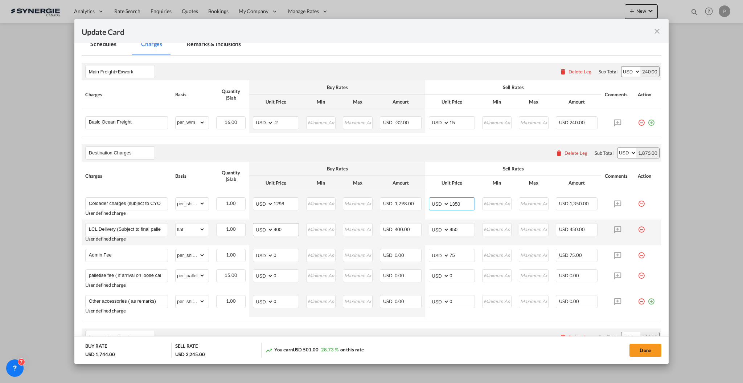
type input "1350"
click at [278, 224] on input "400" at bounding box center [286, 228] width 25 height 11
click at [279, 224] on input "400" at bounding box center [286, 228] width 25 height 11
type input "200"
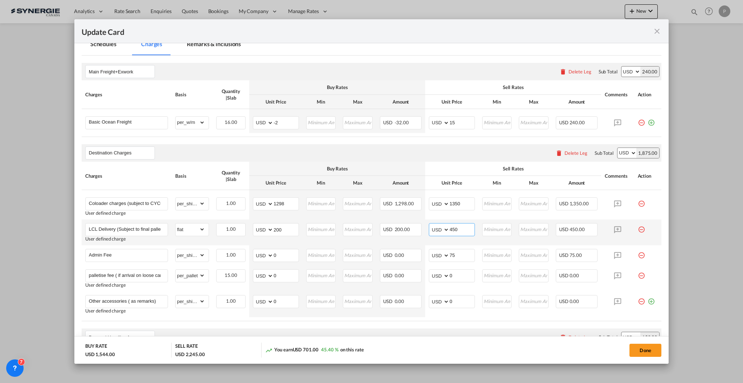
click at [455, 227] on input "450" at bounding box center [462, 228] width 25 height 11
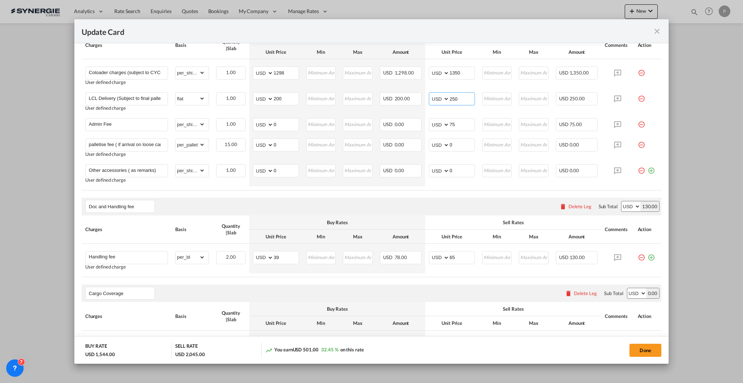
scroll to position [290, 0]
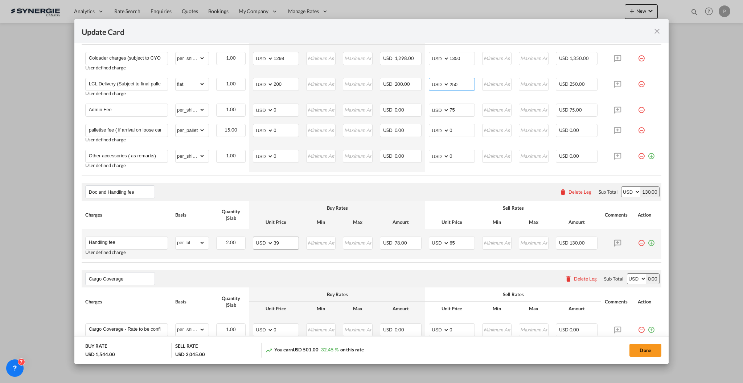
type input "250"
click at [275, 243] on input "39" at bounding box center [286, 242] width 25 height 11
click at [281, 244] on input "39" at bounding box center [286, 242] width 25 height 11
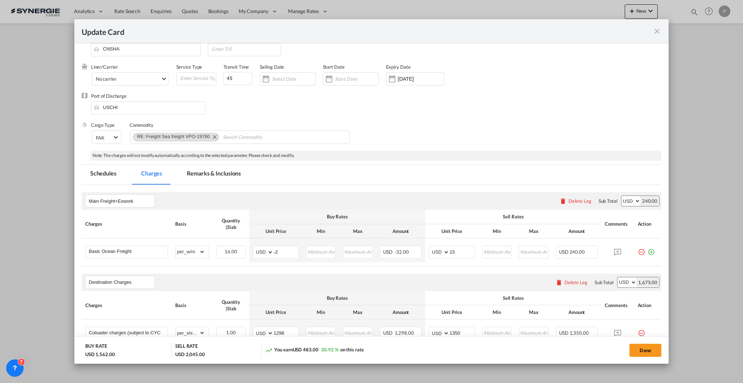
scroll to position [0, 0]
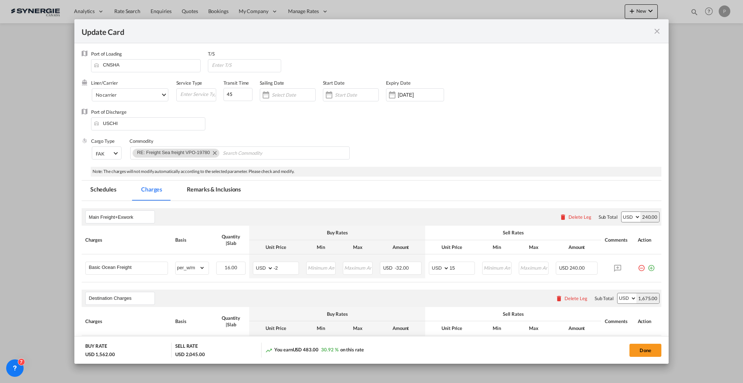
type input "48"
click at [215, 188] on md-tab-item "Remarks & Inclusions" at bounding box center [214, 190] width 72 height 20
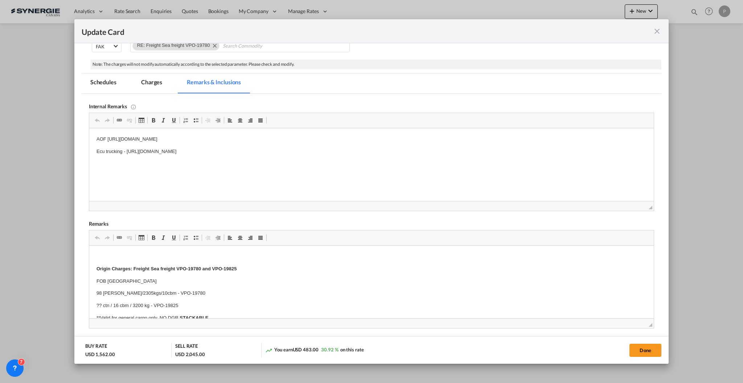
scroll to position [145, 0]
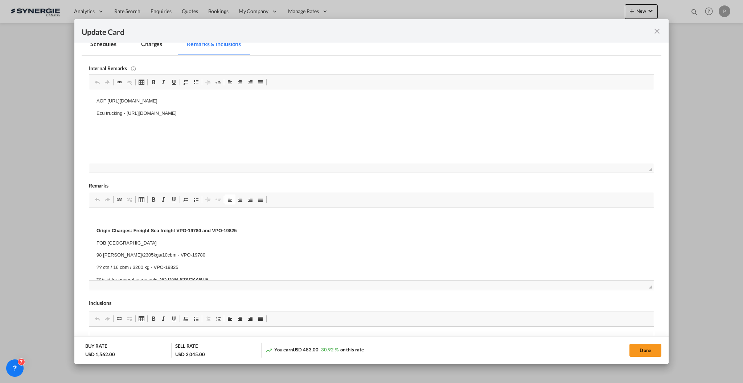
drag, startPoint x: 186, startPoint y: 268, endPoint x: 137, endPoint y: 260, distance: 49.7
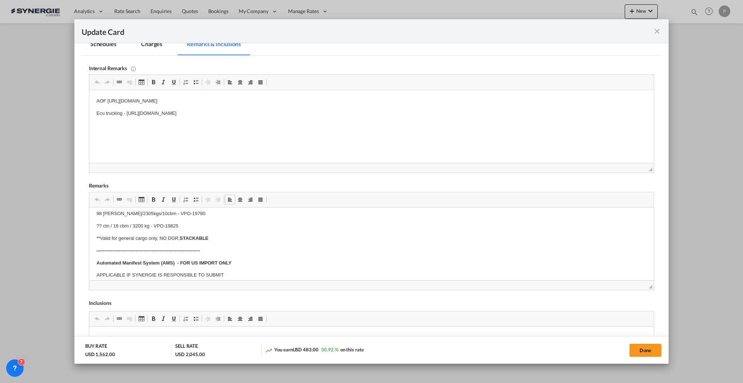
scroll to position [0, 0]
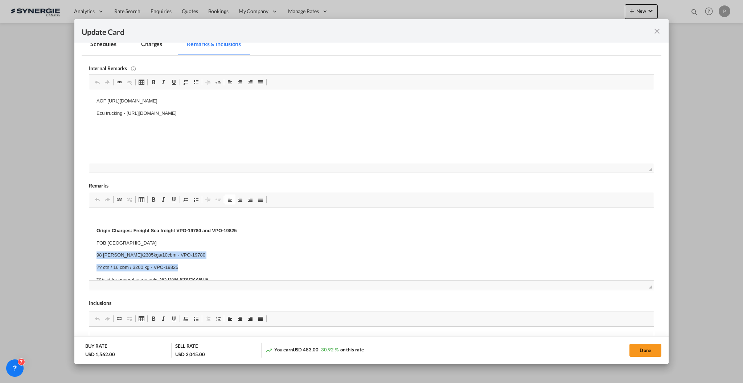
drag, startPoint x: 182, startPoint y: 268, endPoint x: 90, endPoint y: 256, distance: 92.4
copy body "98 bales/2305kgs/10cbm - VPO-19780 ?? ctn / 16 cbm / 3200 kg - VPO-19825"
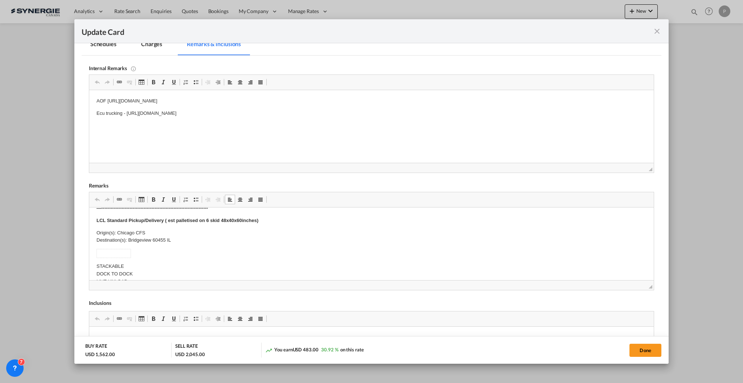
scroll to position [145, 0]
click at [142, 236] on body "Origin Charges: Freight Sea freight VPO-19780 and VPO-19825 FOB Shanghai 98 bal…" at bounding box center [371, 300] width 550 height 463
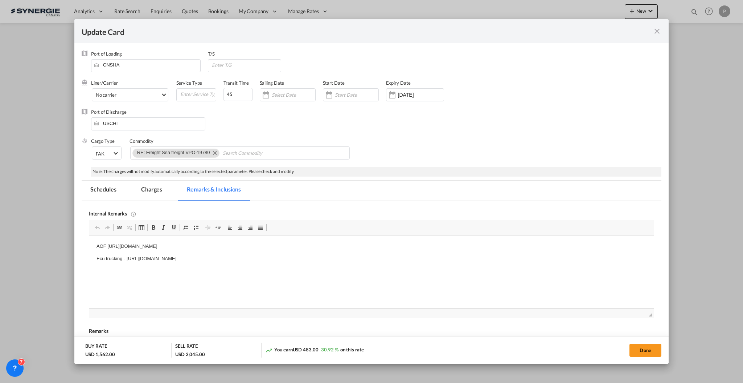
scroll to position [3, 0]
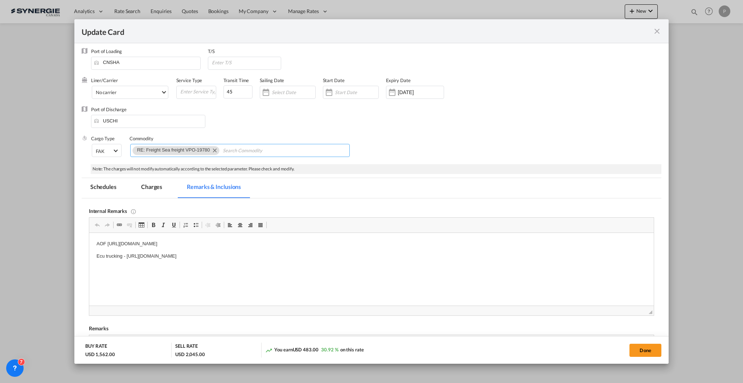
click at [212, 150] on md-icon "Remove RE: Freight Sea freight VPO-19780" at bounding box center [214, 150] width 9 height 9
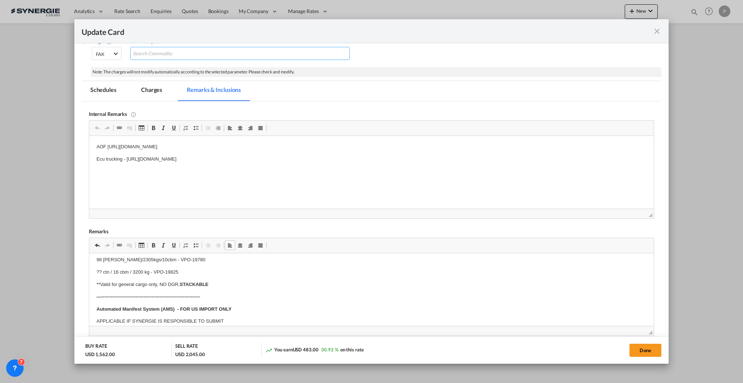
scroll to position [0, 0]
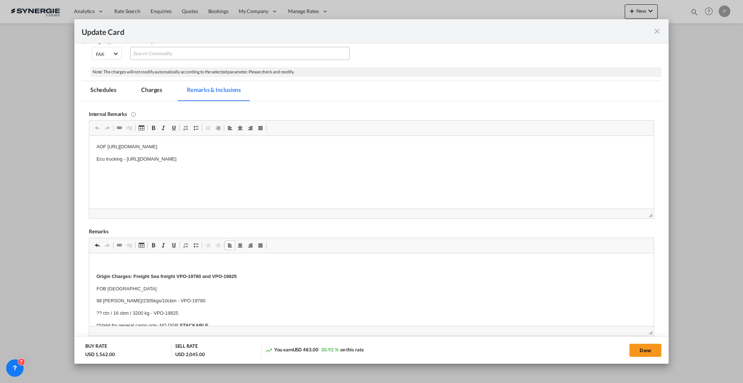
drag, startPoint x: 188, startPoint y: 312, endPoint x: 172, endPoint y: 313, distance: 15.6
click at [178, 300] on p "98 bales/2305kgs/10cbm - VPO-19780" at bounding box center [371, 301] width 550 height 8
drag, startPoint x: 244, startPoint y: 273, endPoint x: 133, endPoint y: 270, distance: 111.9
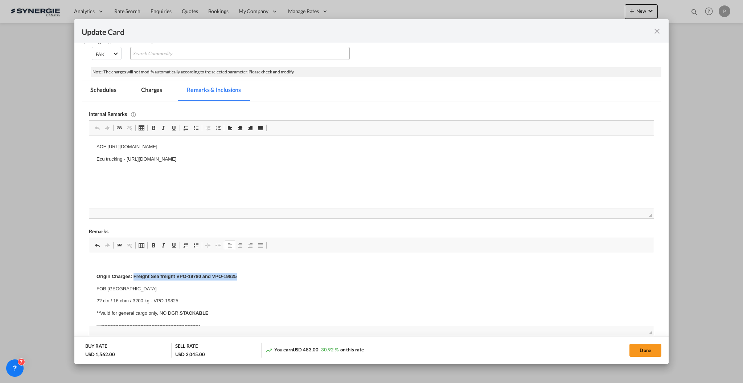
click at [149, 263] on p "Editor, editor5" at bounding box center [371, 264] width 550 height 8
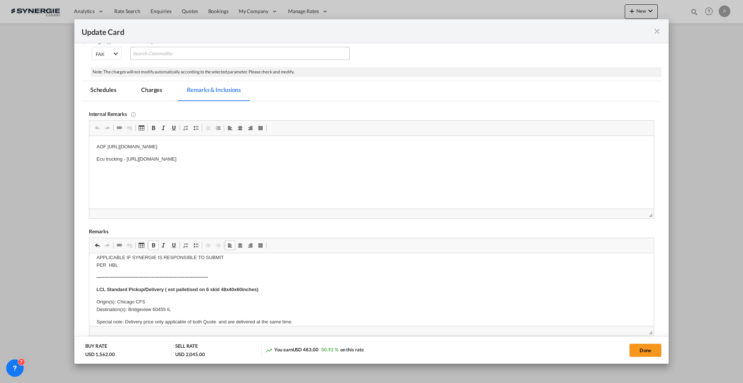
scroll to position [97, 0]
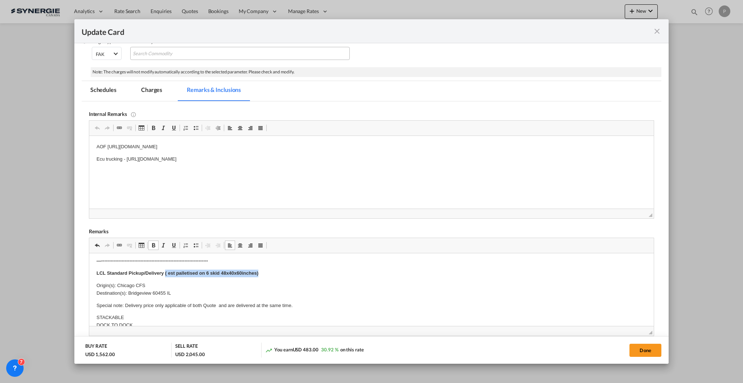
drag, startPoint x: 266, startPoint y: 275, endPoint x: 164, endPoint y: 271, distance: 102.1
click at [164, 271] on p "LCL Standard Pickup/Delivery ( est palletised on 6 skid 48x40x60inches)" at bounding box center [371, 273] width 550 height 8
click at [215, 305] on p "Special note: Delivery price only applicable of both Quote and are delivered at…" at bounding box center [371, 306] width 550 height 8
click at [646, 349] on button "Done" at bounding box center [646, 349] width 32 height 13
type input "15 Oct 2025"
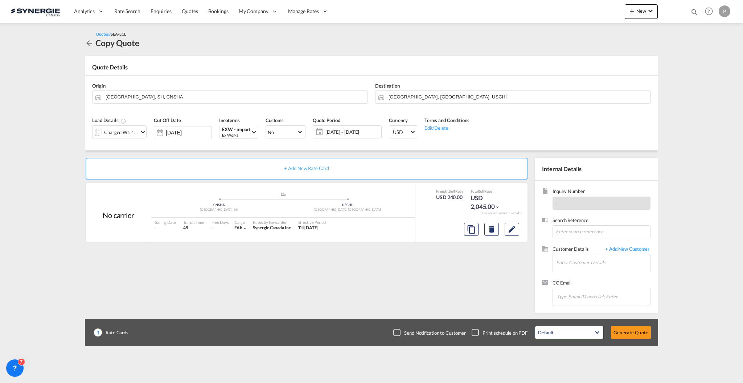
scroll to position [7, 0]
click at [579, 261] on input "Enter Customer Details" at bounding box center [604, 262] width 94 height 16
paste input "amontecalvo@zinmantex.com"
click at [582, 274] on div "Antoinette Montecalvo amontecalvo@zinmantex.com | zinmantex" at bounding box center [603, 275] width 94 height 20
type input "zinmantex, Antoinette Montecalvo, amontecalvo@zinmantex.com"
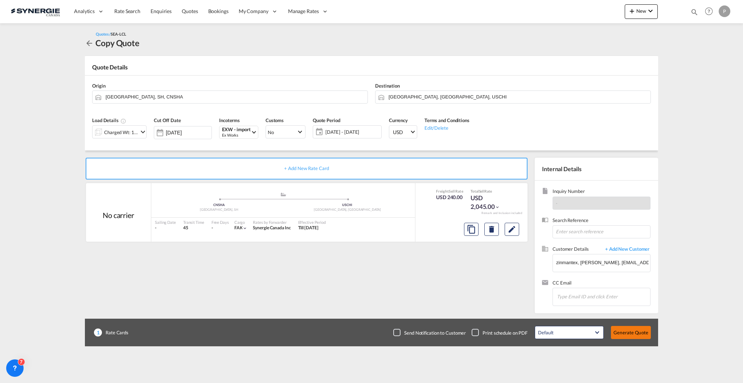
click at [641, 335] on button "Generate Quote" at bounding box center [631, 332] width 40 height 13
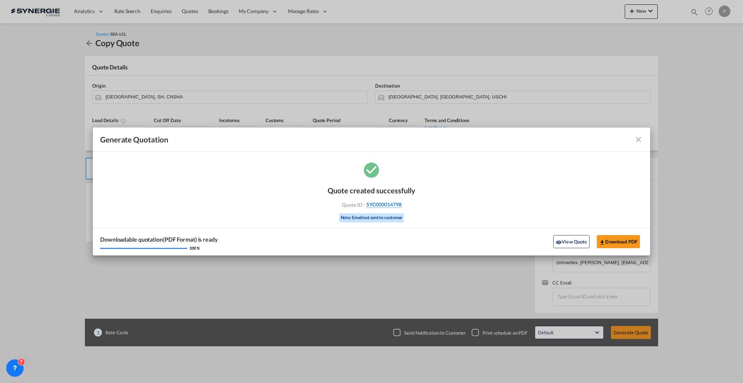
drag, startPoint x: 406, startPoint y: 204, endPoint x: 402, endPoint y: 206, distance: 4.9
click at [402, 206] on div "Quote ID : SYC000014798" at bounding box center [372, 204] width 84 height 7
copy div "SYC000014798"
click at [577, 238] on button "View Quote" at bounding box center [572, 241] width 36 height 13
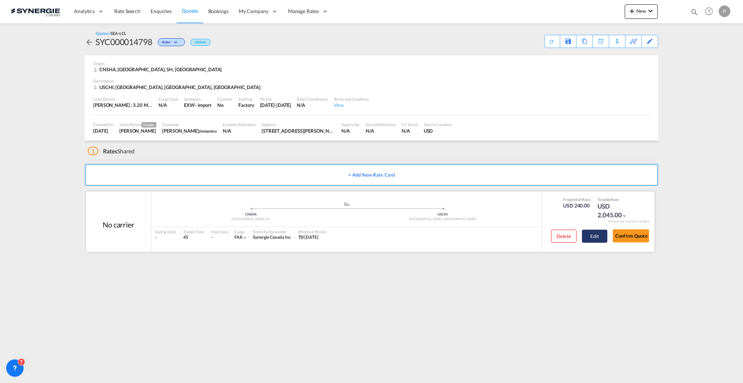
click at [598, 238] on button "Edit" at bounding box center [594, 235] width 25 height 13
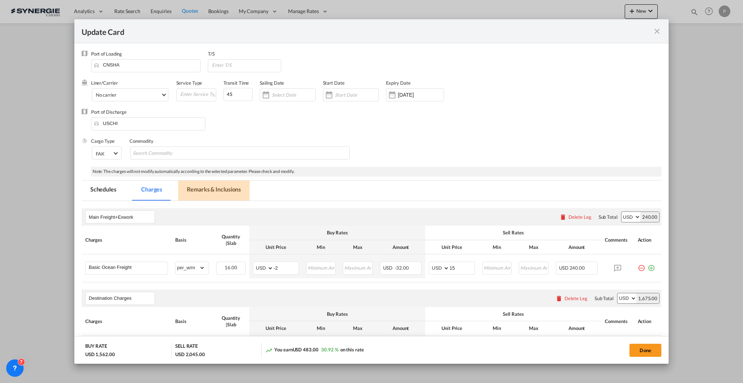
click at [237, 190] on md-tab-item "Remarks & Inclusions" at bounding box center [214, 190] width 72 height 20
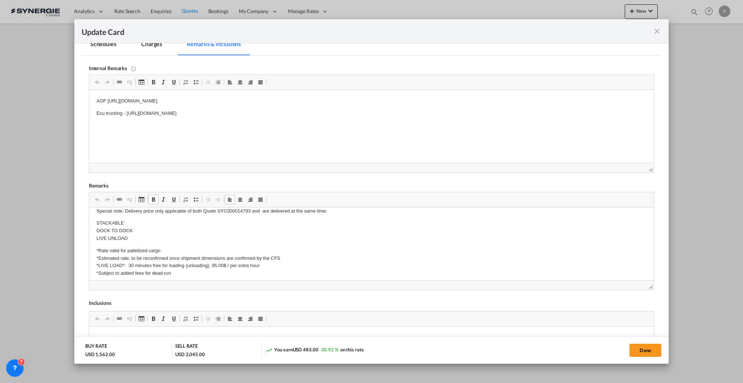
scroll to position [97, 0]
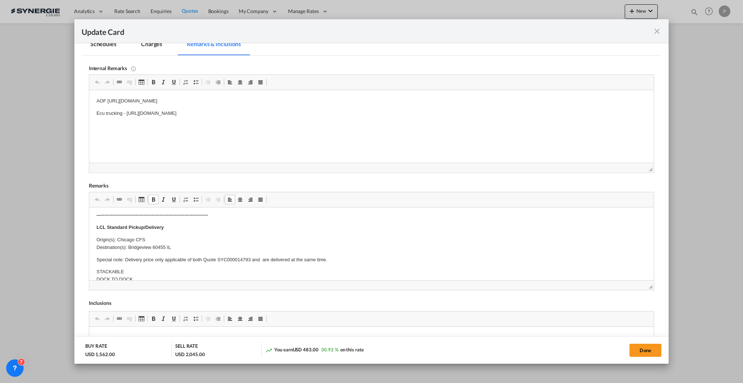
click at [260, 258] on p "Special note: Delivery price only applicable of both Quote SYC000014793 and are…" at bounding box center [371, 260] width 550 height 8
click at [285, 259] on p "Special note: Delivery price only applicable of both Quote SYC000014793 and SYC…" at bounding box center [371, 263] width 550 height 15
click at [285, 259] on p "Special note: Delivery price only applicable of both Quote SYC000014793 and SYC…" at bounding box center [371, 260] width 550 height 8
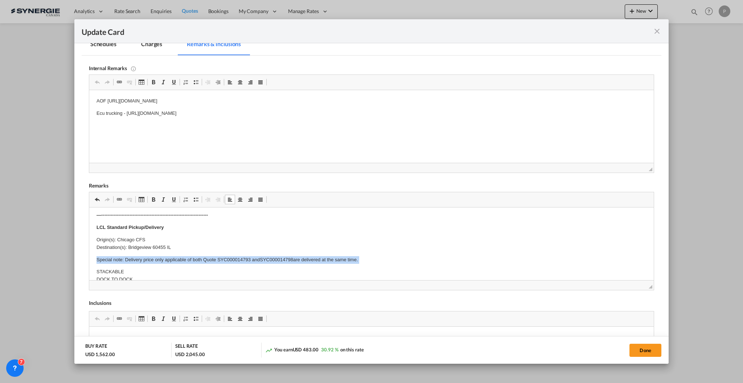
click at [285, 259] on p "Special note: Delivery price only applicable of both Quote SYC000014793 and SYC…" at bounding box center [371, 260] width 550 height 8
copy p "Special note: Delivery price only applicable of both Quote SYC000014793 and SYC…"
click at [124, 260] on p "Special note: Delivery price only applicable of both Quote SYC000014793 and SYC…" at bounding box center [371, 260] width 550 height 8
drag, startPoint x: 124, startPoint y: 259, endPoint x: 87, endPoint y: 256, distance: 37.1
click at [89, 256] on html "Origin Charges: FOB Shanghai ?? ctn / 16 cbm / 3200 kg - VPO-19825 **Valid for …" at bounding box center [371, 336] width 565 height 451
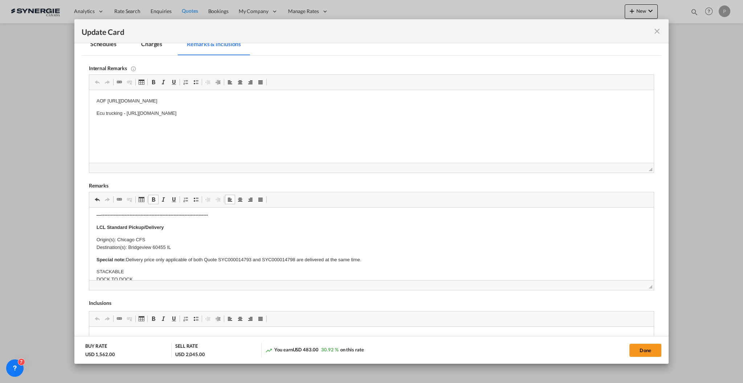
click at [246, 258] on p "Special note: Delivery price only applicable of both Quote SYC000014793 and SYC…" at bounding box center [371, 260] width 550 height 8
click at [639, 349] on button "Done" at bounding box center [646, 349] width 32 height 13
type input "15 Oct 2025"
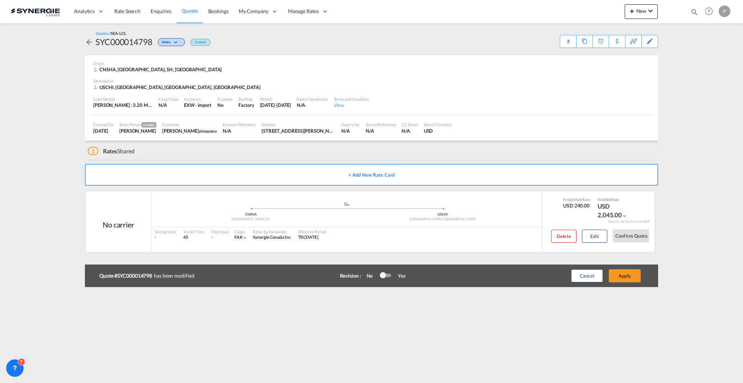
scroll to position [7, 0]
click at [628, 275] on button "Apply" at bounding box center [625, 275] width 32 height 13
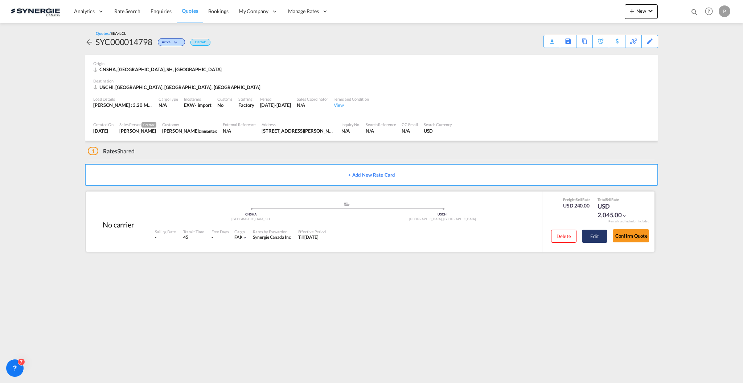
click at [591, 235] on button "Edit" at bounding box center [594, 235] width 25 height 13
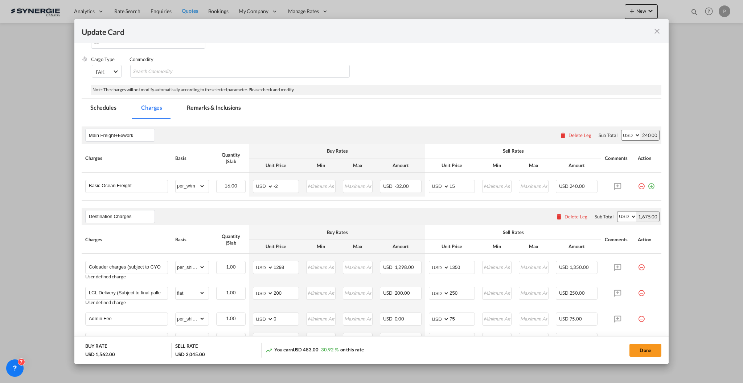
scroll to position [97, 0]
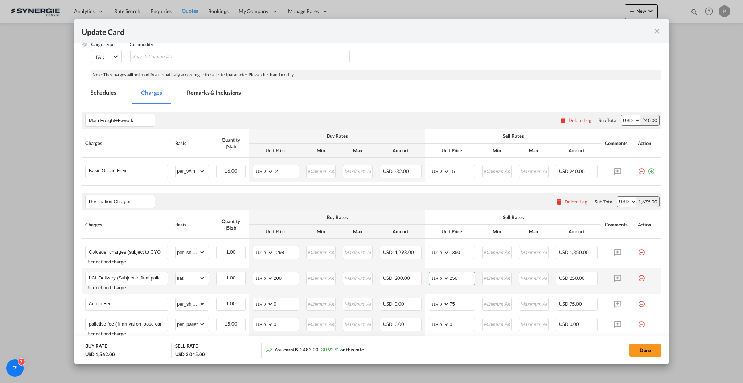
click at [453, 273] on input "250" at bounding box center [462, 277] width 25 height 11
click at [200, 92] on md-tab-item "Remarks & Inclusions" at bounding box center [214, 94] width 72 height 20
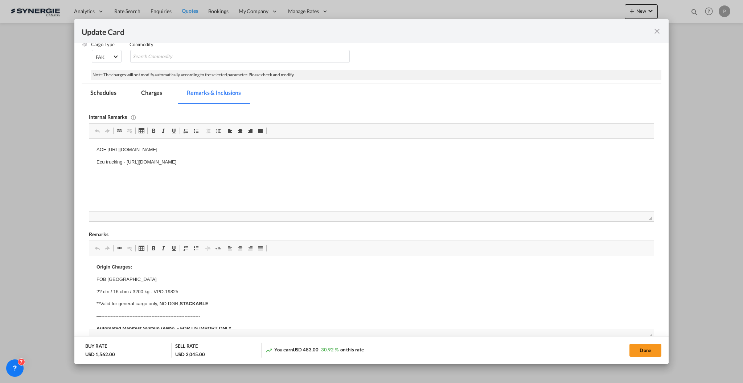
scroll to position [0, 0]
click at [343, 161] on p "Ecu trucking - https://app.frontapp.com/open/cnv_qf3tw9b?key=cvFQET-LOM8Fq52gnw…" at bounding box center [371, 162] width 550 height 8
click at [249, 176] on p "Total cost for delivery is 400 usd when combiend with quote #" at bounding box center [371, 175] width 550 height 8
click at [233, 174] on p "Total cost for delivery is 400 usd when combiend with quote #SYC000014793 that …" at bounding box center [371, 175] width 550 height 8
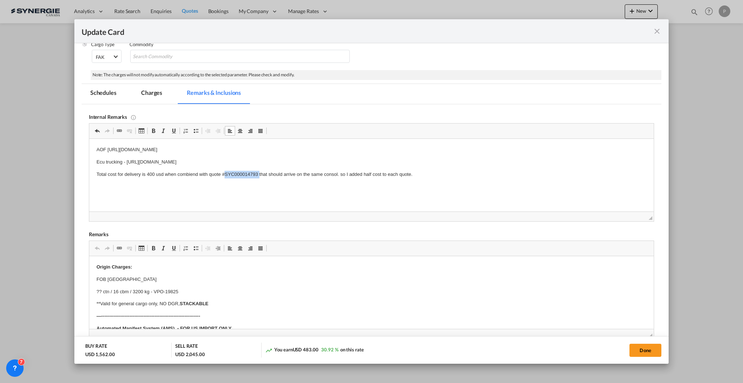
copy p "SYC000014793"
click at [203, 174] on p "Total cost for delivery is 400 usd when combiend with quote #SYC000014793 that …" at bounding box center [371, 175] width 550 height 8
click at [203, 173] on p "Total cost for delivery is 400 usd when combiend with quote #SYC000014793 that …" at bounding box center [371, 175] width 550 height 8
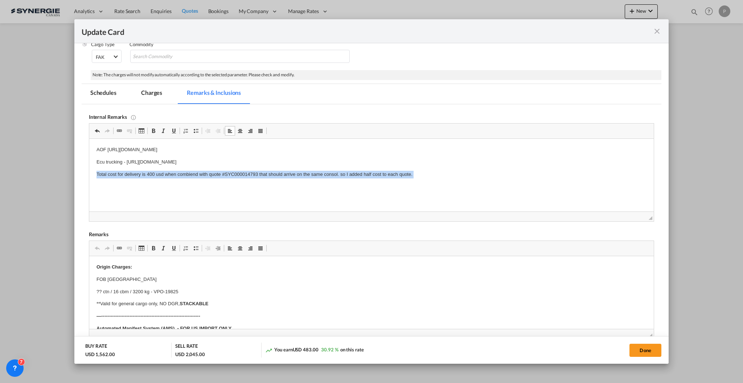
click at [203, 173] on p "Total cost for delivery is 400 usd when combiend with quote #SYC000014793 that …" at bounding box center [371, 175] width 550 height 8
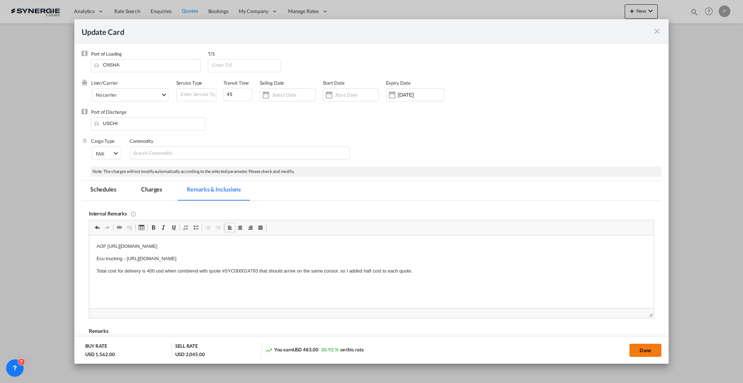
click at [644, 350] on button "Done" at bounding box center [646, 349] width 32 height 13
type input "15 Oct 2025"
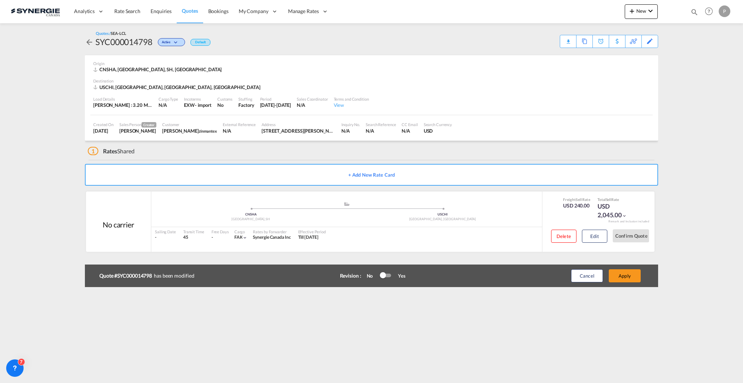
click at [115, 43] on div "SYC000014798" at bounding box center [123, 42] width 57 height 12
copy div "SYC000014798"
click at [657, 37] on div "Edit" at bounding box center [645, 41] width 25 height 13
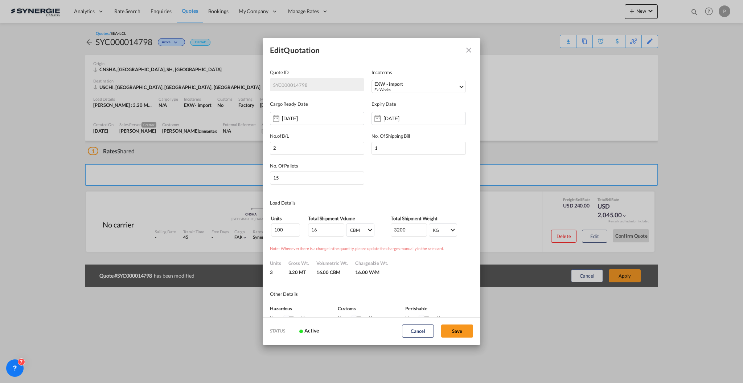
click at [392, 123] on div "16 Oct 2025" at bounding box center [419, 118] width 94 height 13
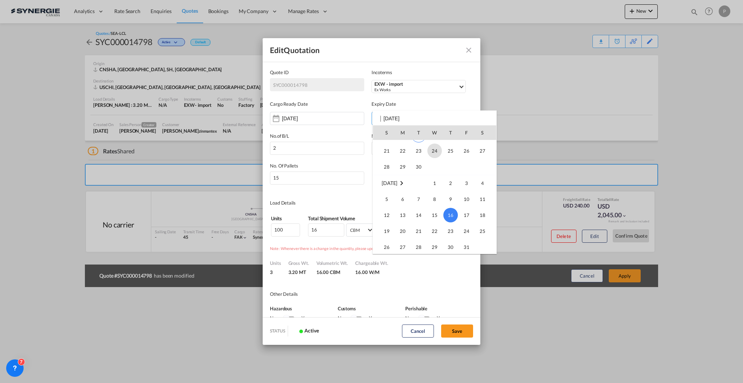
scroll to position [48, 0]
click at [421, 175] on span "30" at bounding box center [419, 180] width 15 height 15
type input "30 Sep 2025"
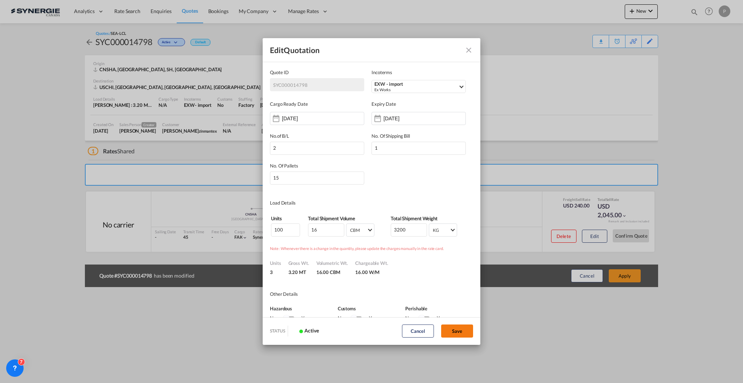
click at [459, 331] on button "Save" at bounding box center [457, 330] width 32 height 13
type input "15 Sep 2025"
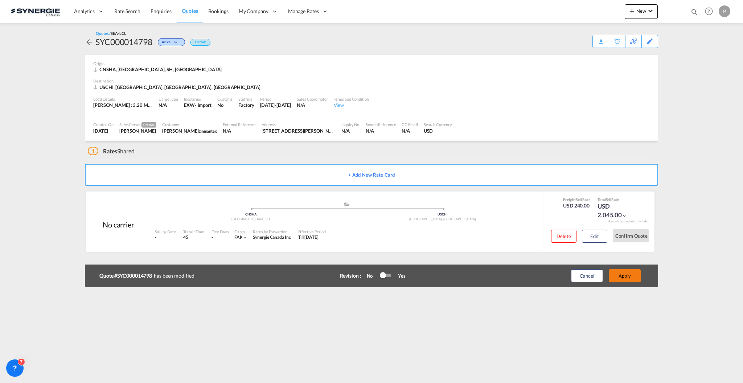
click at [629, 273] on button "Apply" at bounding box center [625, 275] width 32 height 13
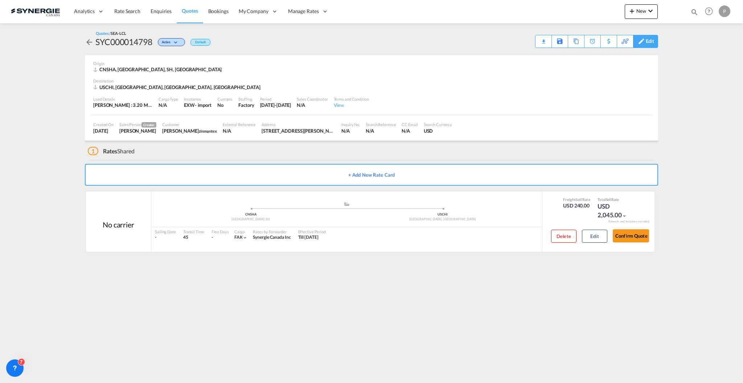
click at [647, 38] on div "Edit" at bounding box center [650, 41] width 8 height 12
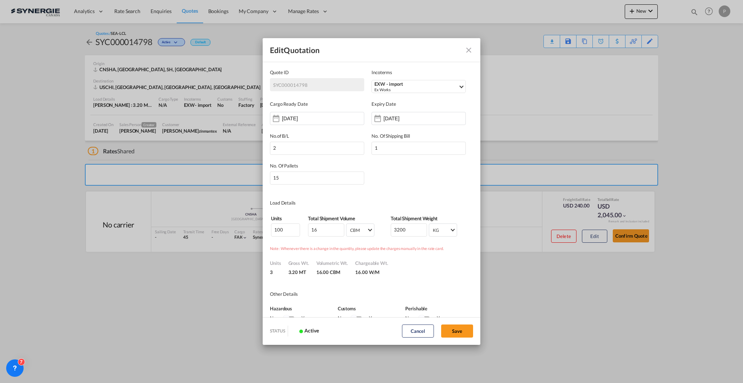
scroll to position [0, 0]
click at [376, 85] on div "EXW - import" at bounding box center [417, 83] width 84 height 5
click at [398, 99] on input "search" at bounding box center [412, 101] width 81 height 7
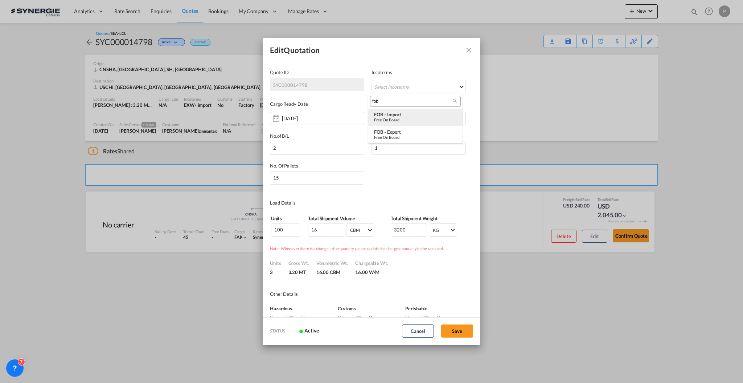
type input "fob"
click at [405, 114] on div "FOB - import" at bounding box center [415, 114] width 83 height 6
click at [460, 327] on button "Save" at bounding box center [457, 330] width 32 height 13
type input "15 Sep 2025"
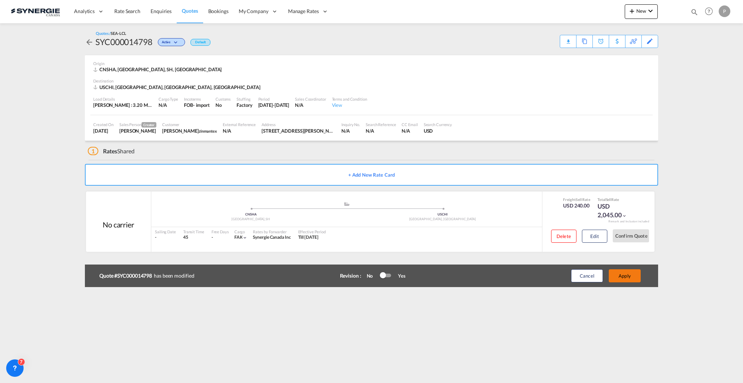
click at [624, 273] on button "Apply" at bounding box center [625, 275] width 32 height 13
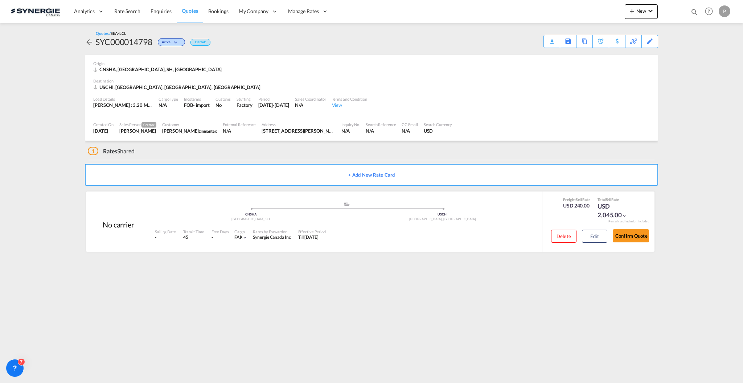
click at [142, 41] on div "SYC000014798" at bounding box center [123, 42] width 57 height 12
copy div "SYC000014798"
click at [542, 42] on div "Download Quote" at bounding box center [538, 41] width 37 height 12
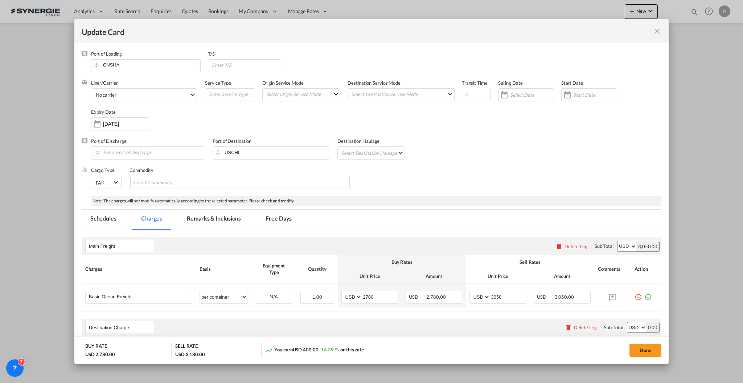
click at [660, 32] on md-icon "icon-close fg-AAA8AD m-0 pointer" at bounding box center [657, 31] width 9 height 9
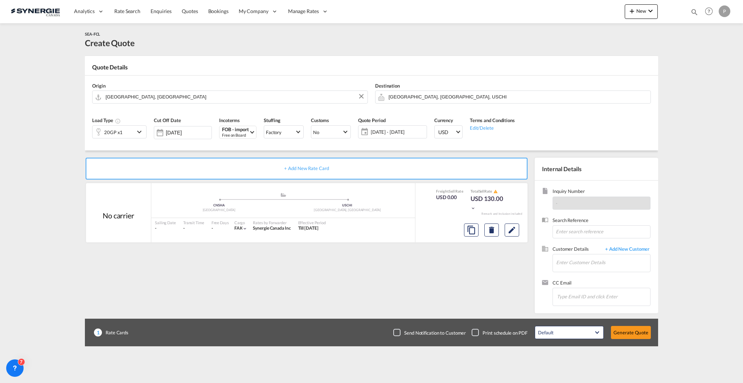
click at [692, 16] on div at bounding box center [695, 13] width 8 height 11
click at [578, 12] on select "Bookings Quotes Enquiries" at bounding box center [579, 11] width 34 height 13
click at [562, 5] on select "Bookings Quotes Enquiries" at bounding box center [579, 11] width 34 height 13
click at [578, 13] on select "Bookings Quotes Enquiries" at bounding box center [579, 11] width 34 height 13
select select "Quotes"
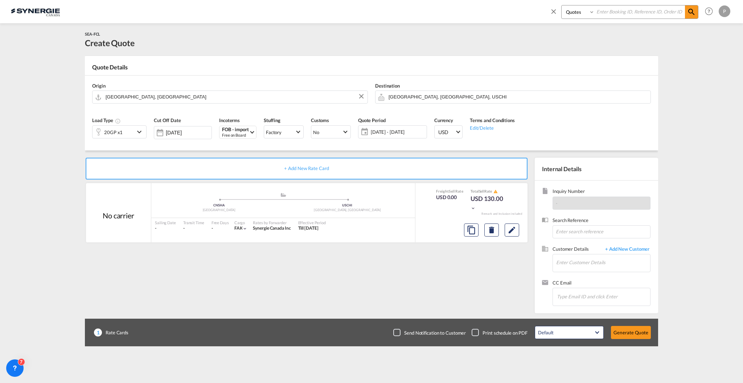
click at [562, 5] on select "Bookings Quotes Enquiries" at bounding box center [579, 11] width 34 height 13
click at [613, 11] on input at bounding box center [640, 11] width 90 height 13
paste input "SYC000014613"
type input "SYC000014613"
click at [693, 13] on md-icon "icon-magnify" at bounding box center [692, 12] width 9 height 9
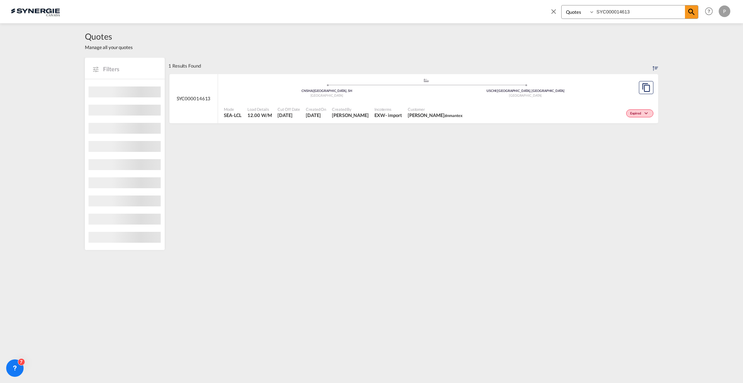
click at [482, 98] on div ".a{fill:#aaa8ad;} .a{fill:#aaa8ad;} CNSHA | Shanghai, SH China USCHI | Chicago,…" at bounding box center [426, 89] width 405 height 22
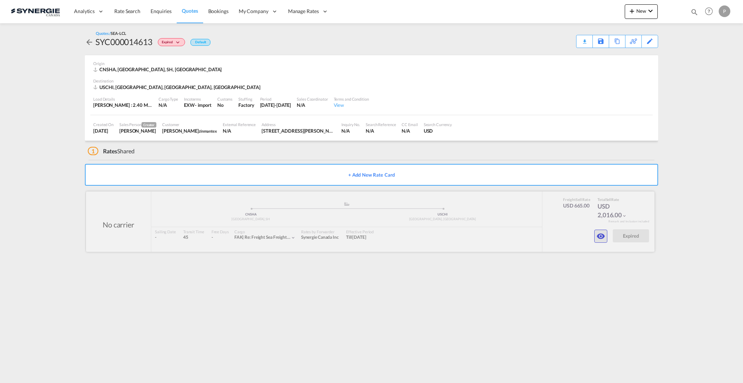
click at [597, 235] on md-icon "icon-eye" at bounding box center [601, 236] width 9 height 9
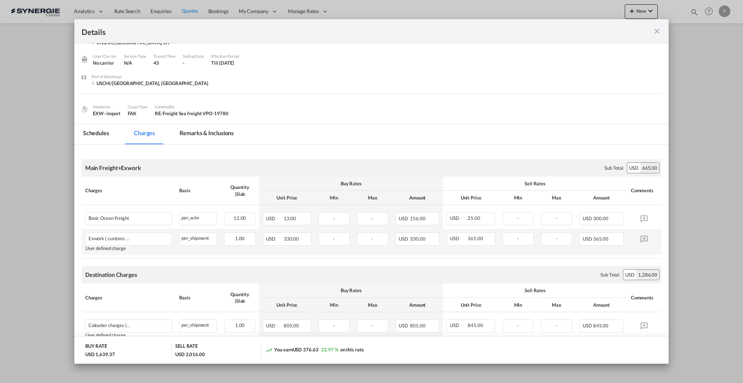
scroll to position [48, 0]
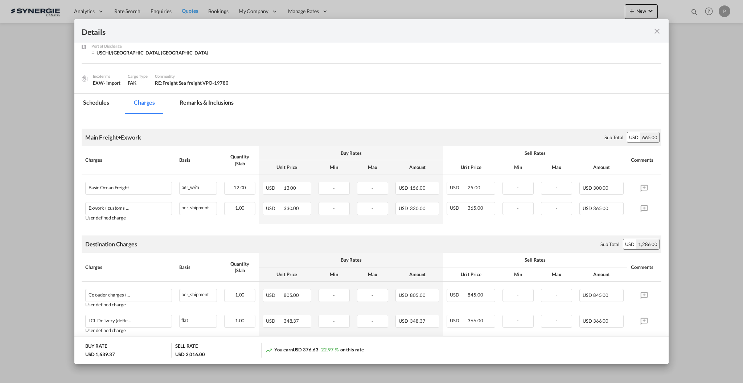
click at [658, 30] on md-icon "icon-close fg-AAA8AD m-0 cursor" at bounding box center [657, 31] width 9 height 9
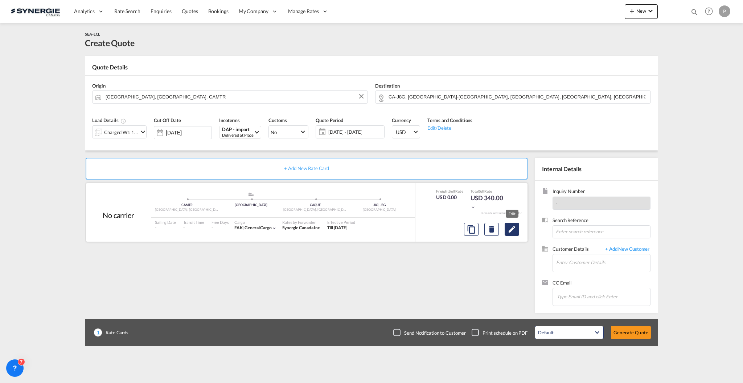
click at [513, 226] on md-icon "Edit" at bounding box center [512, 229] width 9 height 9
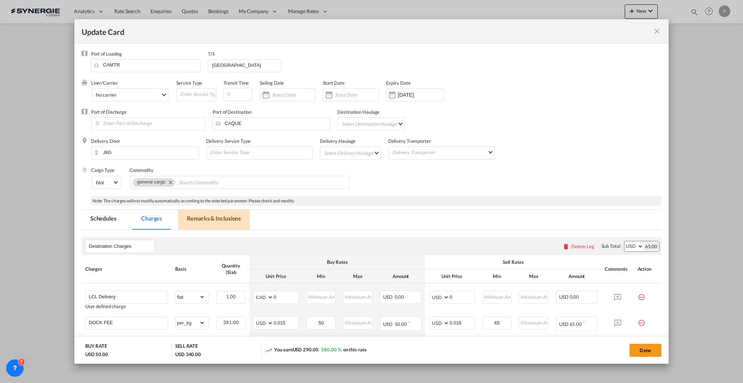
click at [225, 219] on md-tab-item "Remarks & Inclusions" at bounding box center [214, 219] width 72 height 20
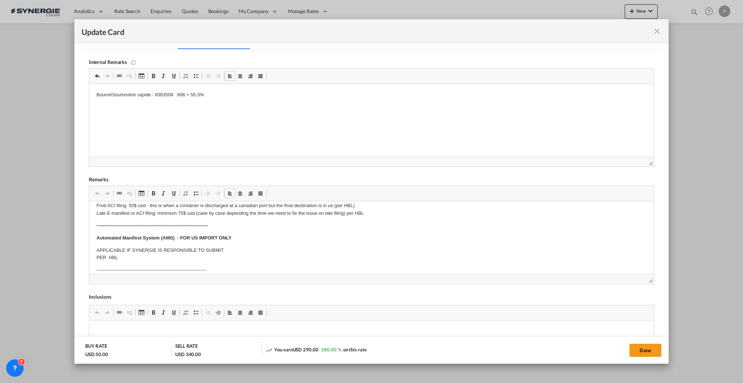
scroll to position [48, 0]
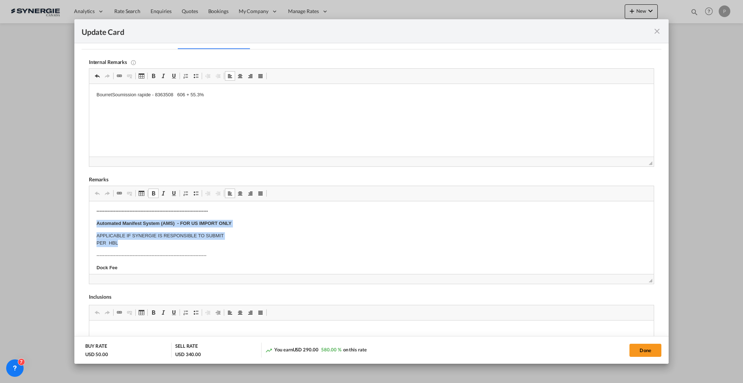
drag, startPoint x: 93, startPoint y: 220, endPoint x: 215, endPoint y: 240, distance: 123.2
click at [215, 240] on html "E Manifest (ACI): Applicable if Synergie is responsible to submit Per E-manifes…" at bounding box center [371, 387] width 565 height 468
drag, startPoint x: 238, startPoint y: 237, endPoint x: 76, endPoint y: 222, distance: 163.0
click at [89, 222] on html "E Manifest (ACI): Applicable if Synergie is responsible to submit Per E-manifes…" at bounding box center [371, 377] width 565 height 448
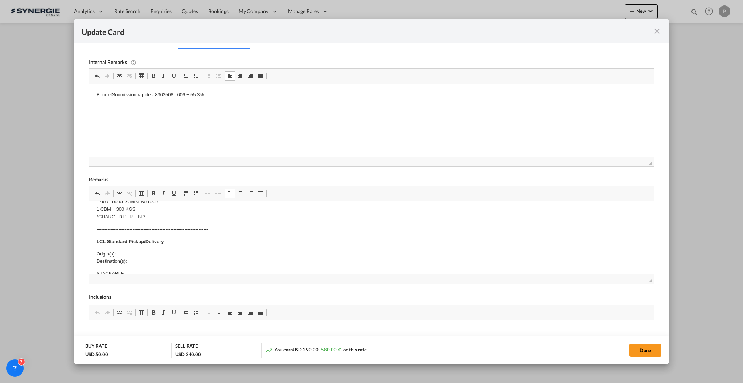
scroll to position [97, 0]
click at [123, 236] on p "Origin(s): Destination(s):" at bounding box center [371, 243] width 550 height 15
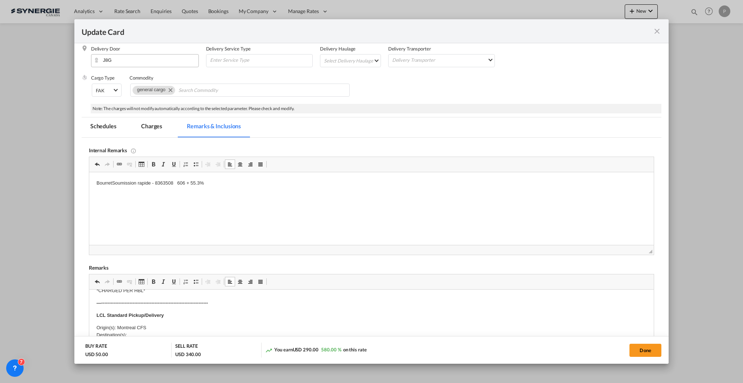
scroll to position [35, 0]
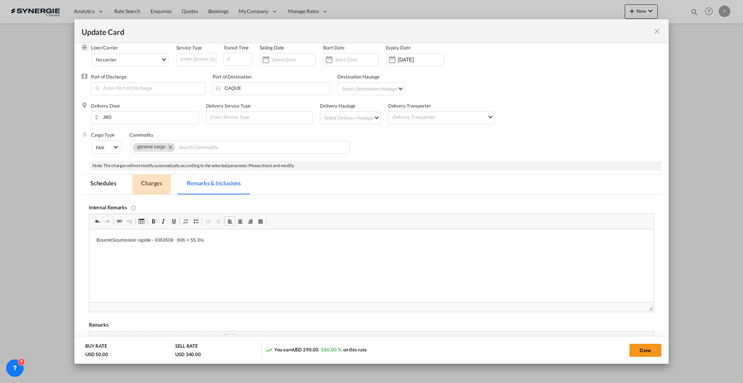
click at [147, 186] on md-tab-item "Charges" at bounding box center [152, 184] width 38 height 20
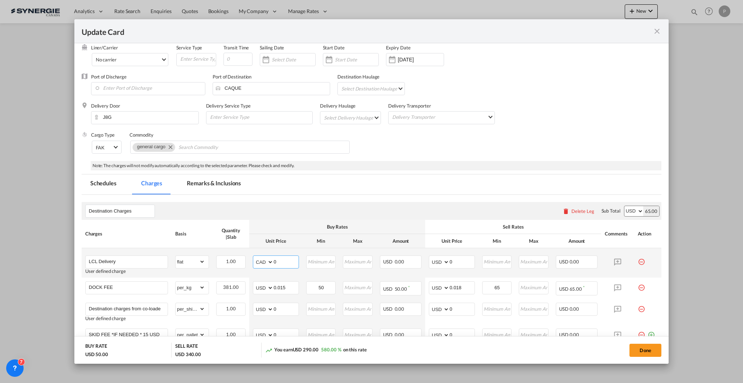
click at [254, 261] on select "AED AFN ALL AMD ANG AOA ARS AUD AWG AZN BAM BBD BDT BGN BHD BIF BMD BND BOB BRL…" at bounding box center [263, 262] width 19 height 10
select select "string:USD"
click at [254, 257] on select "AED AFN ALL AMD ANG AOA ARS AUD AWG AZN BAM BBD BDT BGN BHD BIF BMD BND BOB BRL…" at bounding box center [263, 262] width 19 height 10
type input "715"
type input "765"
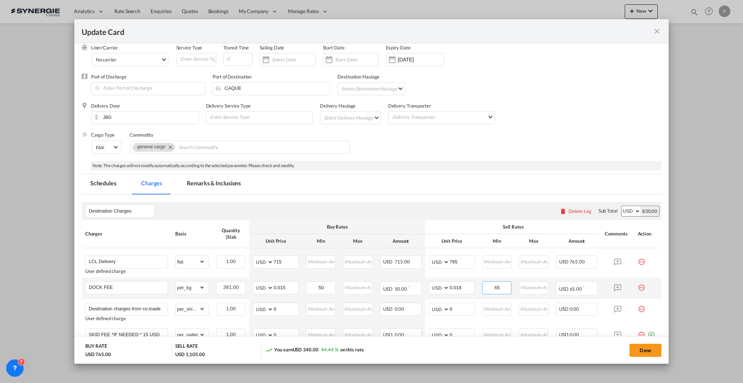
click at [496, 284] on input "65" at bounding box center [497, 286] width 29 height 11
click at [496, 283] on input "65" at bounding box center [497, 286] width 29 height 11
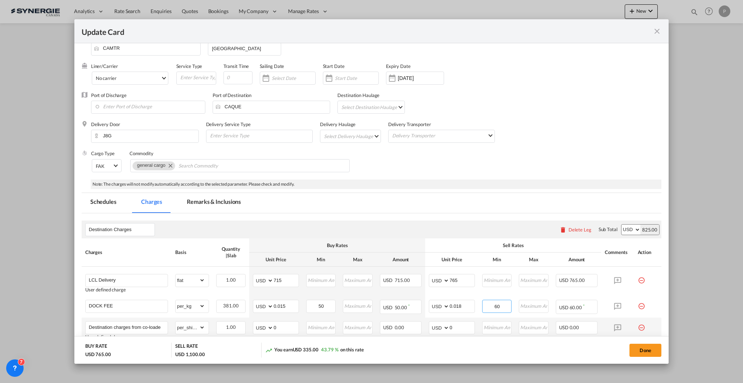
scroll to position [0, 0]
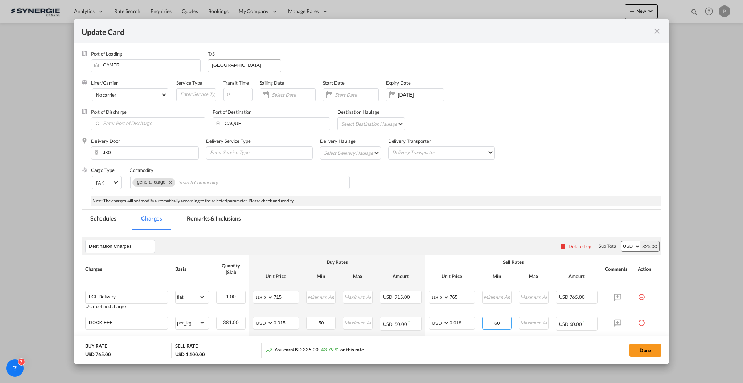
type input "60"
click at [224, 62] on input "[GEOGRAPHIC_DATA]" at bounding box center [246, 65] width 70 height 11
drag, startPoint x: 219, startPoint y: 221, endPoint x: 729, endPoint y: 213, distance: 510.5
click at [219, 220] on md-tab-item "Remarks & Inclusions" at bounding box center [214, 219] width 72 height 20
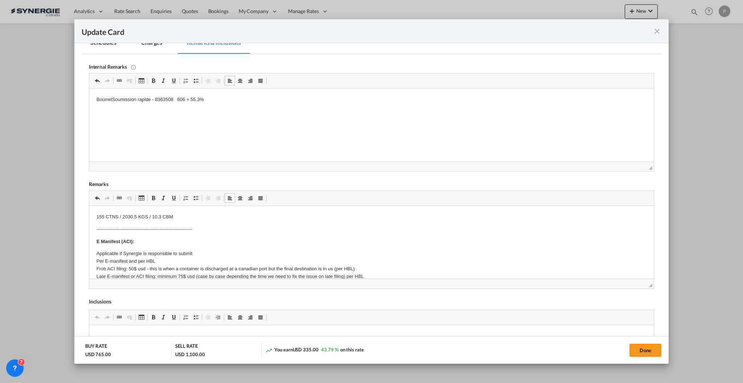
scroll to position [242, 0]
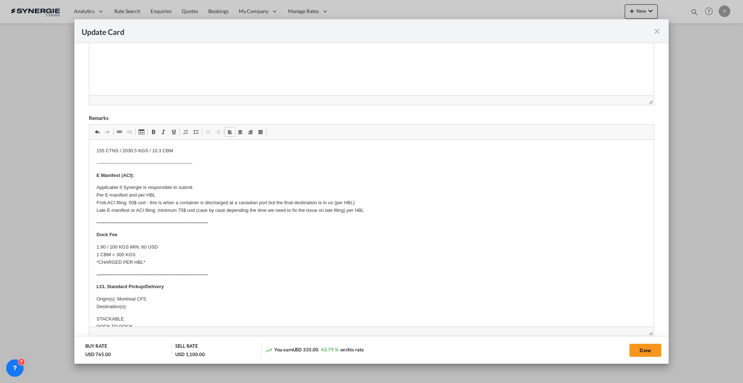
drag, startPoint x: 642, startPoint y: 220, endPoint x: 615, endPoint y: 341, distance: 124.0
click at [639, 372] on div "Update Card Port of [GEOGRAPHIC_DATA] CAMTR T/S Liner/Carrier No carrier 2HM LO…" at bounding box center [371, 191] width 743 height 383
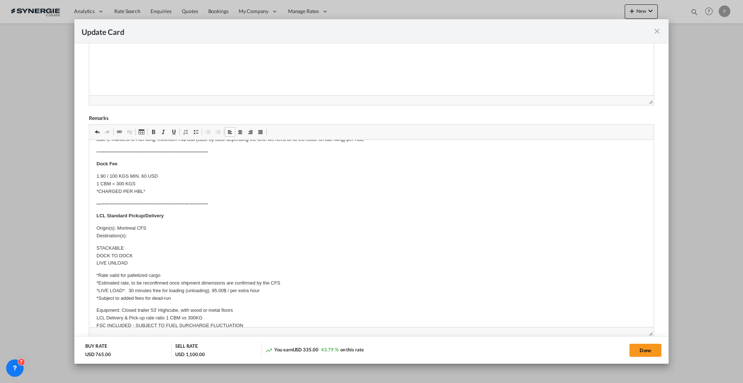
scroll to position [97, 0]
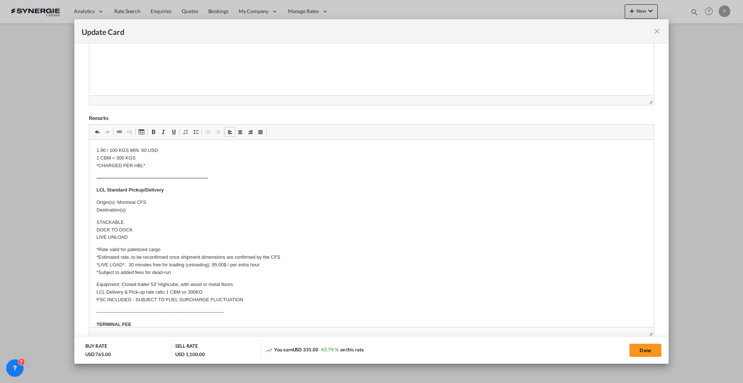
click at [157, 205] on p "Origin(s): Montreal CFS Destination(s):" at bounding box center [371, 206] width 550 height 15
click at [158, 211] on p "Origin(s): Montreal CFS Destination(s):" at bounding box center [371, 206] width 550 height 15
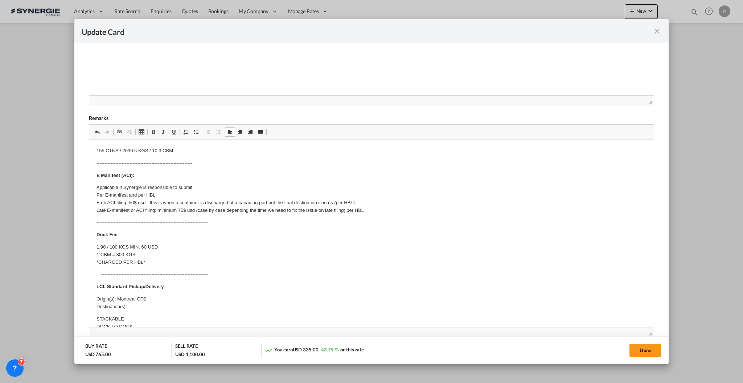
click at [141, 308] on p "Origin(s): Montreal CFS Destination(s):" at bounding box center [371, 302] width 550 height 15
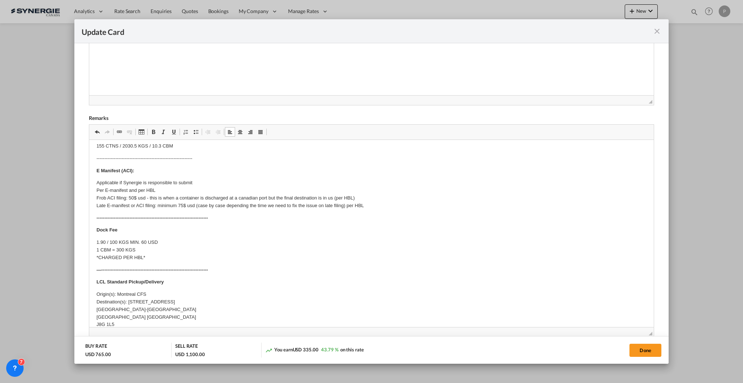
click at [187, 299] on p "Origin(s): Montreal CFS Destination(s): [STREET_ADDRESS]" at bounding box center [371, 309] width 550 height 38
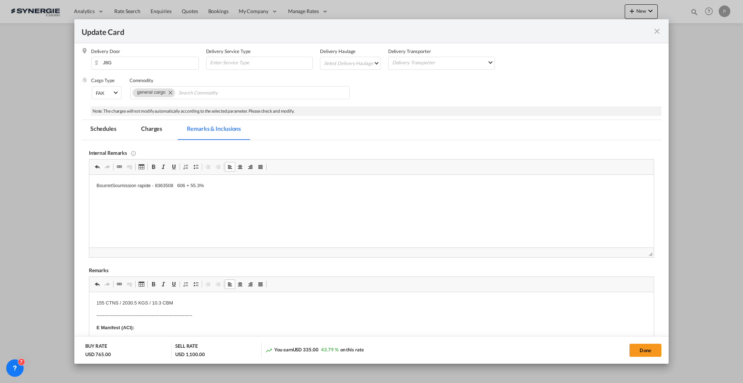
scroll to position [48, 0]
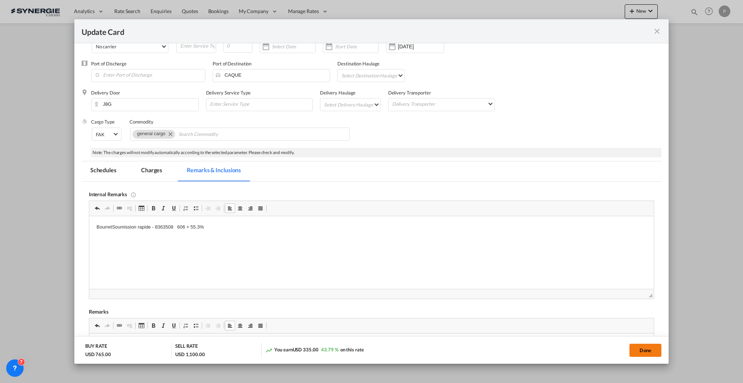
click at [640, 348] on button "Done" at bounding box center [646, 349] width 32 height 13
type input "[DATE]"
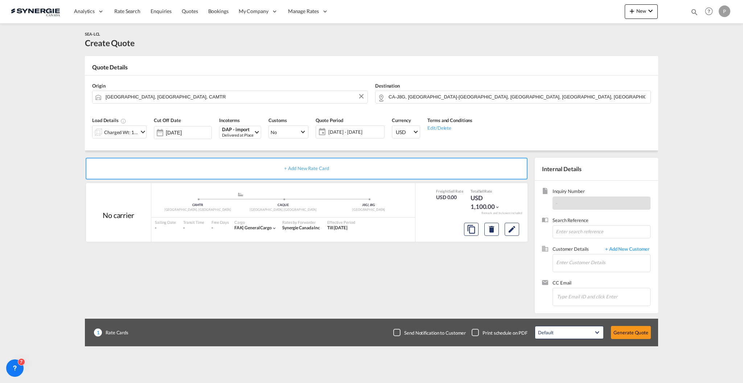
scroll to position [36, 0]
click at [574, 260] on input "Enter Customer Details" at bounding box center [604, 262] width 94 height 16
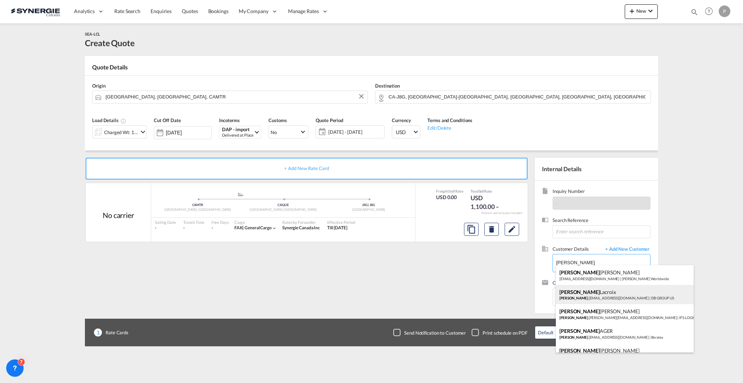
click at [608, 294] on div "[PERSON_NAME] [PERSON_NAME] .[PERSON_NAME][EMAIL_ADDRESS][DOMAIN_NAME] | DB GRO…" at bounding box center [625, 295] width 138 height 20
type input "DB GROUP US, [PERSON_NAME], [PERSON_NAME][EMAIL_ADDRESS][PERSON_NAME][DOMAIN_NA…"
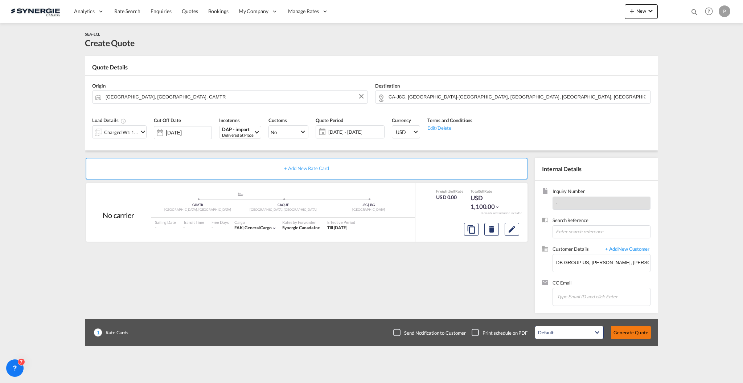
click at [634, 329] on button "Generate Quote" at bounding box center [631, 332] width 40 height 13
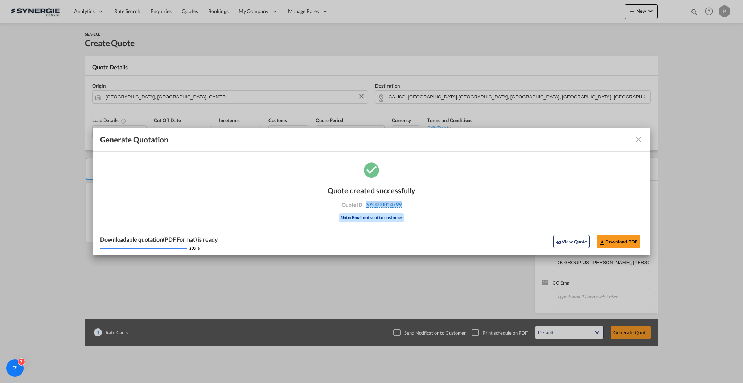
drag, startPoint x: 424, startPoint y: 209, endPoint x: 367, endPoint y: 206, distance: 57.4
click at [367, 206] on div "Quote created successfully Quote ID : SYC000014799 Note: Email not sent to cust…" at bounding box center [372, 207] width 558 height 95
copy span "SYC000014799"
click at [566, 241] on button "View Quote" at bounding box center [572, 241] width 36 height 13
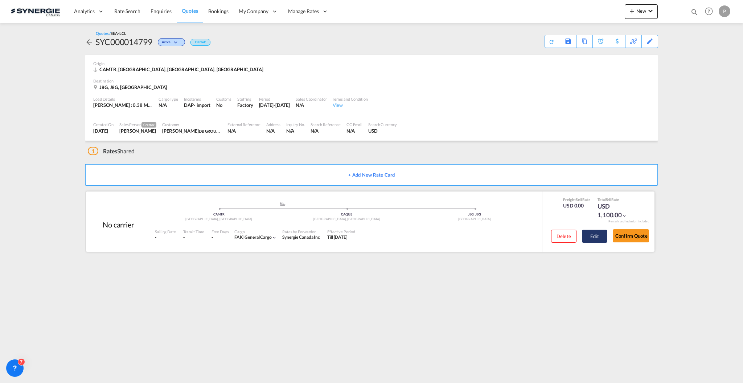
click at [590, 240] on button "Edit" at bounding box center [594, 235] width 25 height 13
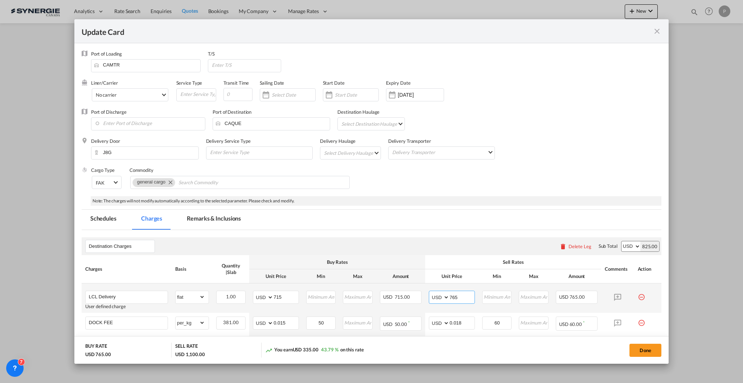
click at [461, 296] on input "765" at bounding box center [462, 296] width 25 height 11
click at [455, 297] on input "765" at bounding box center [462, 296] width 25 height 11
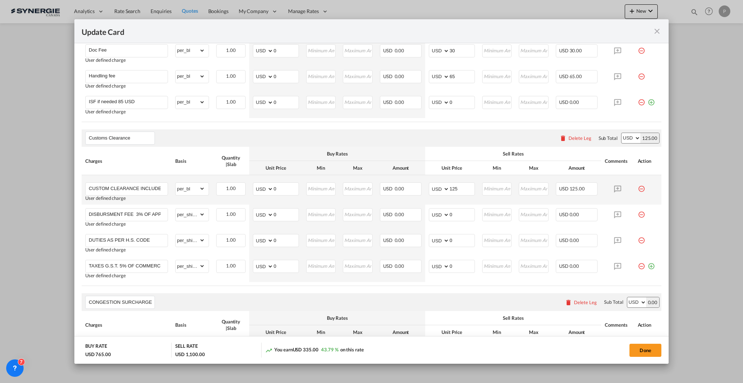
scroll to position [387, 0]
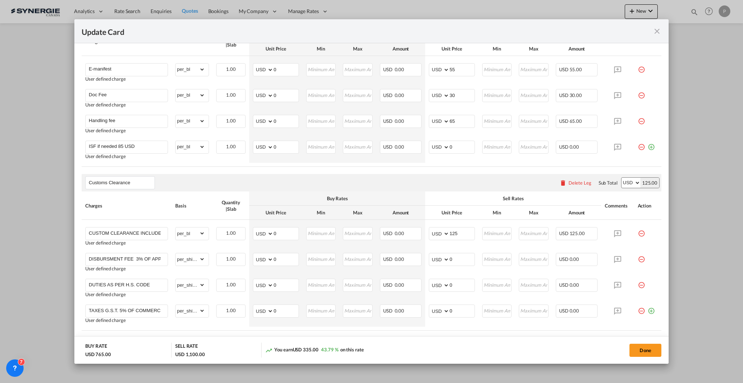
click at [569, 185] on div "Delete Leg" at bounding box center [580, 183] width 23 height 6
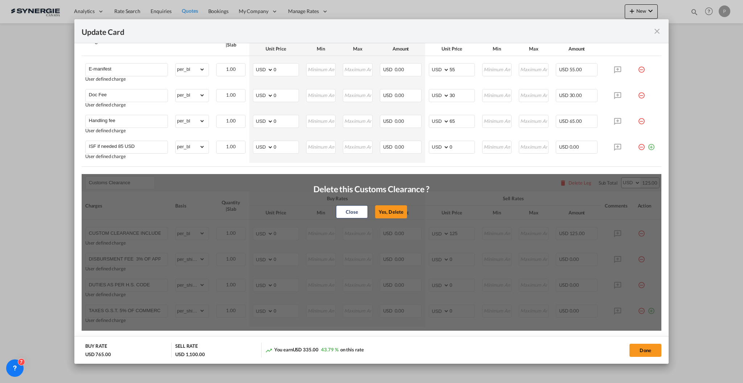
click at [393, 204] on div "Close Yes, Delete" at bounding box center [372, 211] width 116 height 17
click at [399, 212] on button "Yes, Delete" at bounding box center [391, 211] width 32 height 13
type input "CONGESTION SURCHARGE"
type input "CONGESTION SURCHARGE Please note that due to global port congestion, many ocean…"
select select "per_shipment"
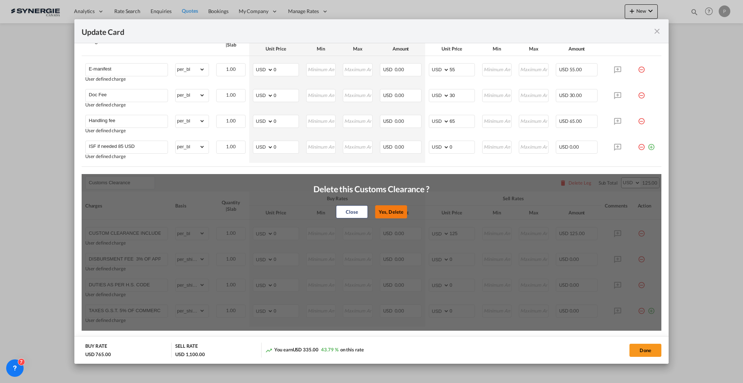
type input "0"
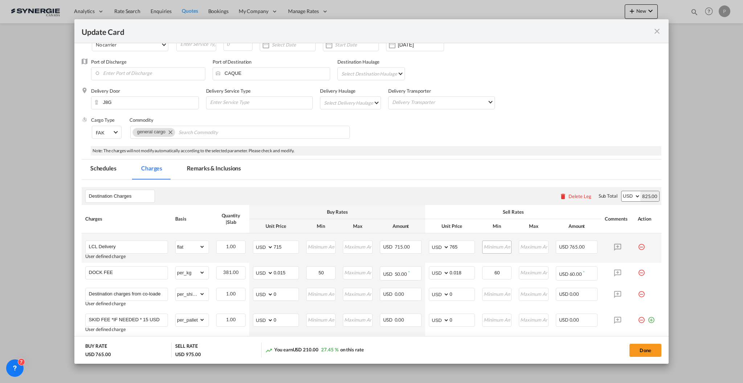
scroll to position [17, 0]
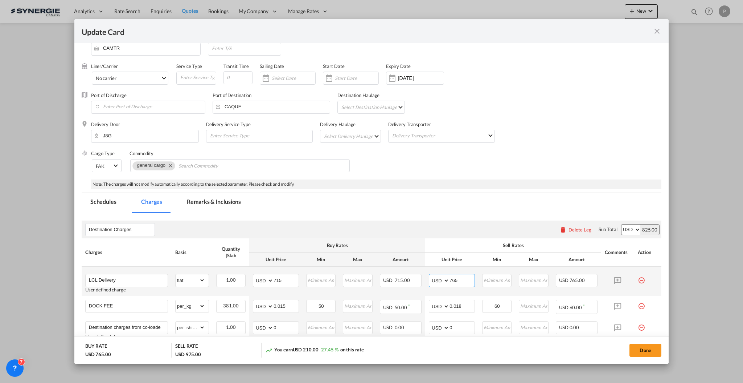
click at [460, 280] on input "765" at bounding box center [462, 279] width 25 height 11
click at [450, 280] on input "765" at bounding box center [462, 279] width 25 height 11
click at [461, 276] on input "765" at bounding box center [462, 279] width 25 height 11
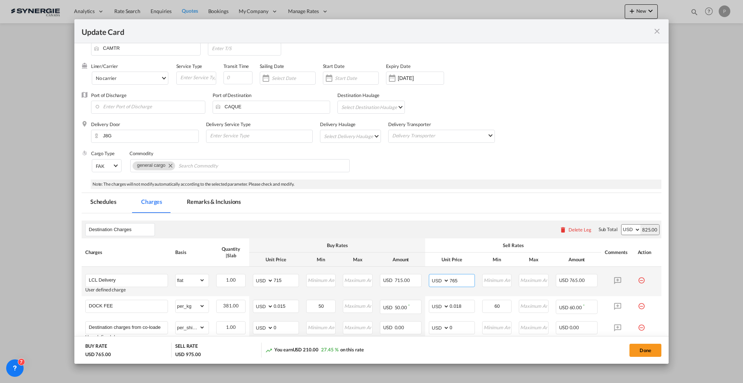
click at [461, 276] on input "765" at bounding box center [462, 279] width 25 height 11
type input "800"
click at [649, 349] on button "Done" at bounding box center [646, 349] width 32 height 13
type input "[DATE]"
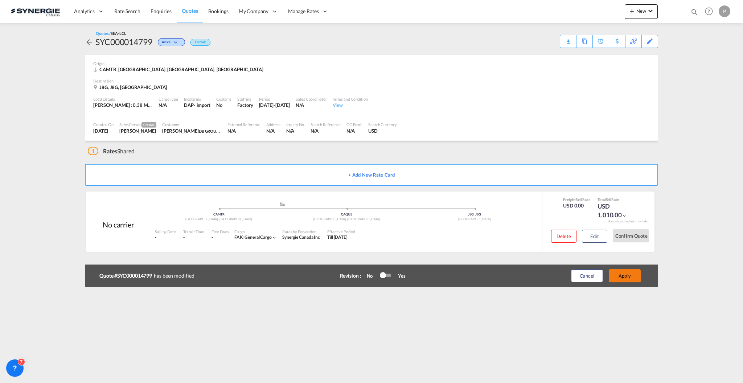
click at [622, 277] on button "Apply" at bounding box center [625, 275] width 32 height 13
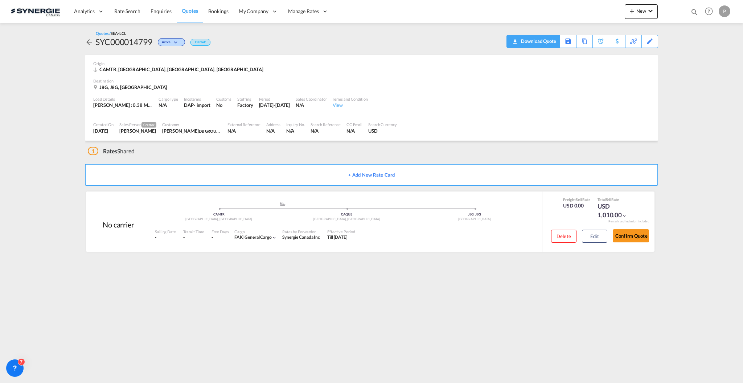
click at [550, 41] on div "Download Quote" at bounding box center [538, 41] width 37 height 12
